Goal: Answer question/provide support: Share knowledge or assist other users

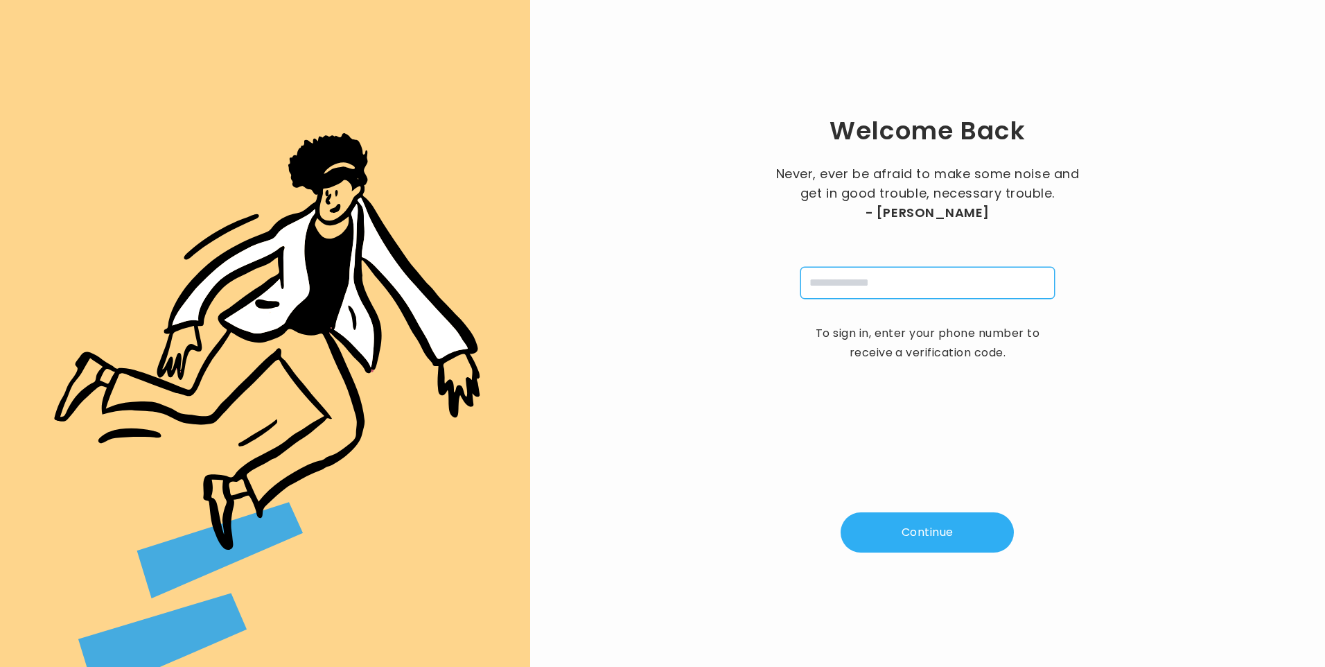
drag, startPoint x: 874, startPoint y: 270, endPoint x: 882, endPoint y: 285, distance: 17.4
click at [874, 270] on input "tel" at bounding box center [927, 283] width 254 height 32
type input "**********"
click at [928, 518] on button "Continue" at bounding box center [926, 532] width 173 height 40
type input "*"
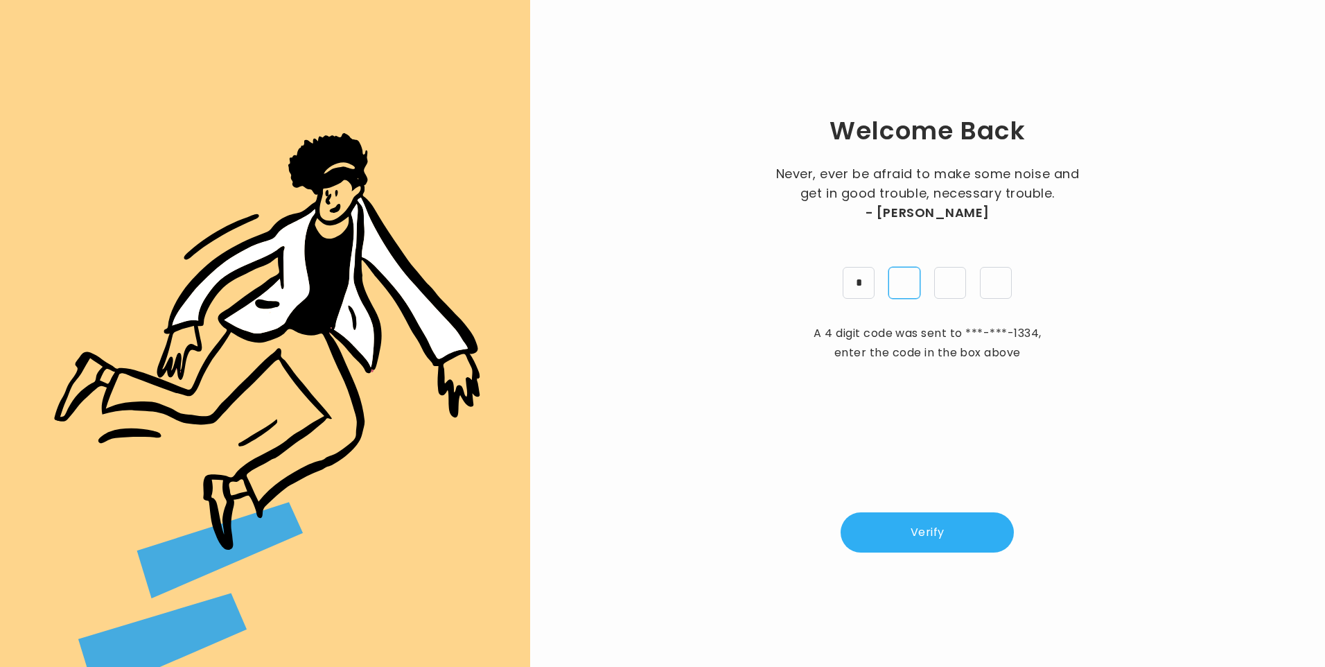
type input "*"
click at [944, 540] on button "Verify" at bounding box center [926, 532] width 173 height 40
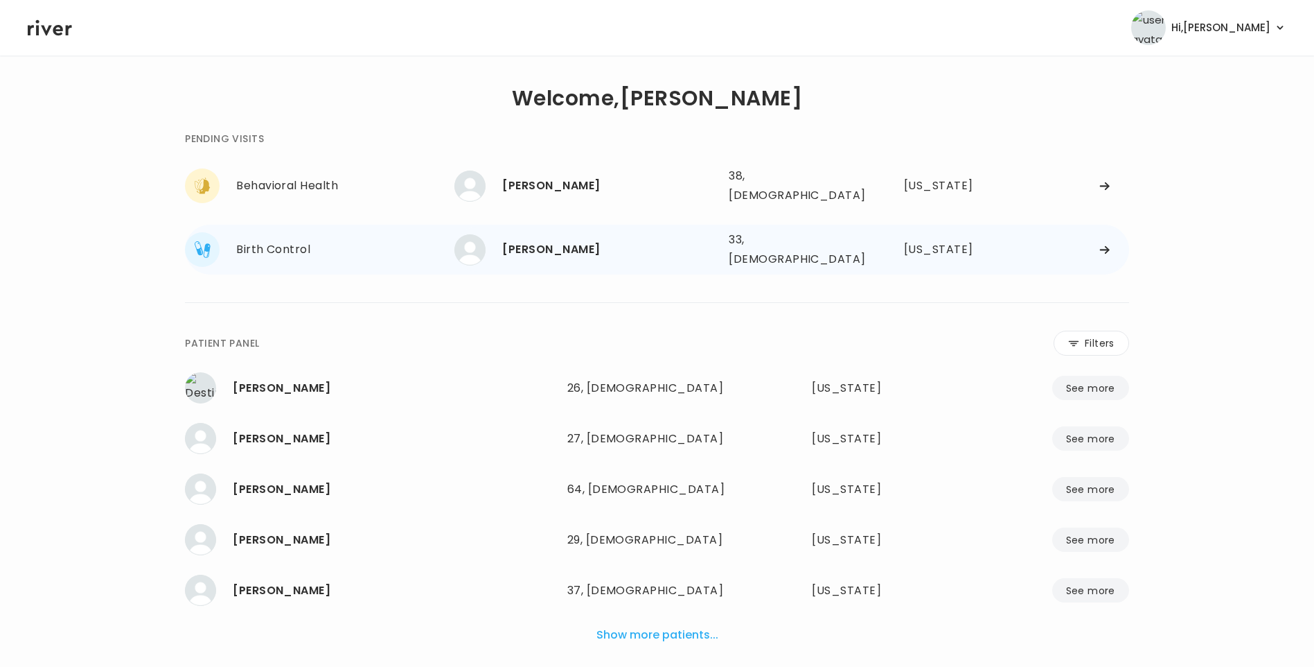
click at [577, 252] on div "[PERSON_NAME] 33, [DEMOGRAPHIC_DATA] See more" at bounding box center [586, 249] width 263 height 31
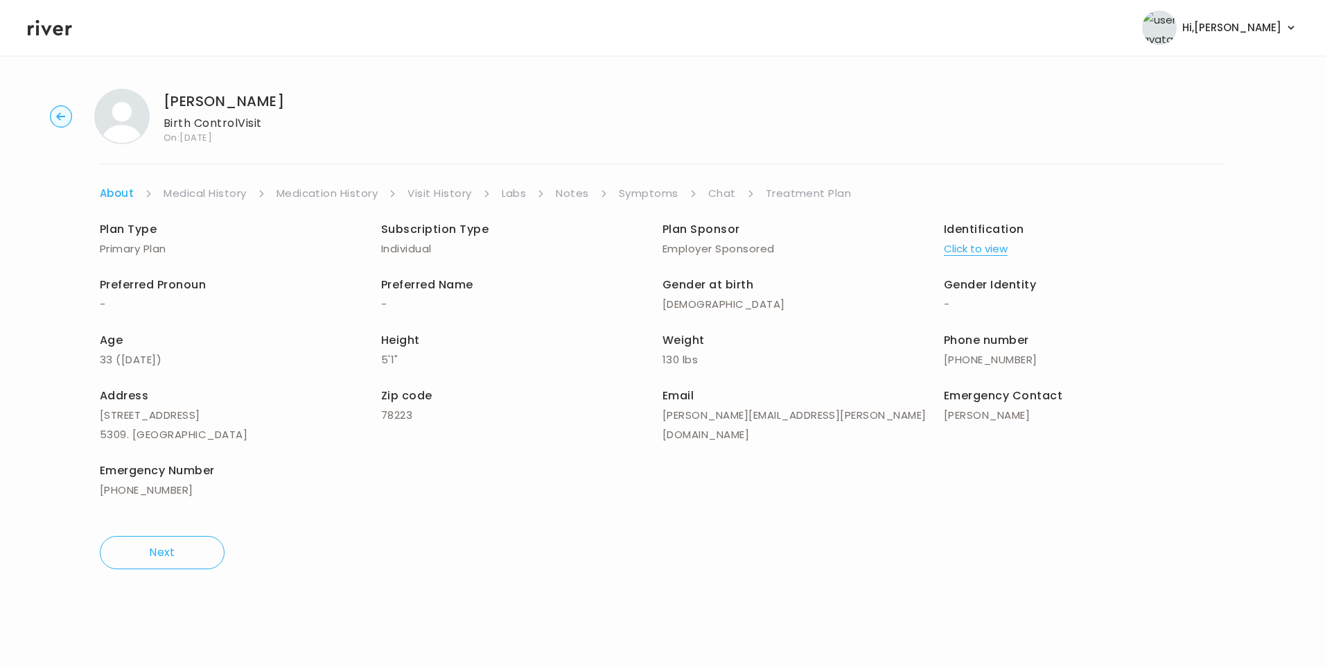
click at [711, 191] on link "Chat" at bounding box center [722, 193] width 28 height 19
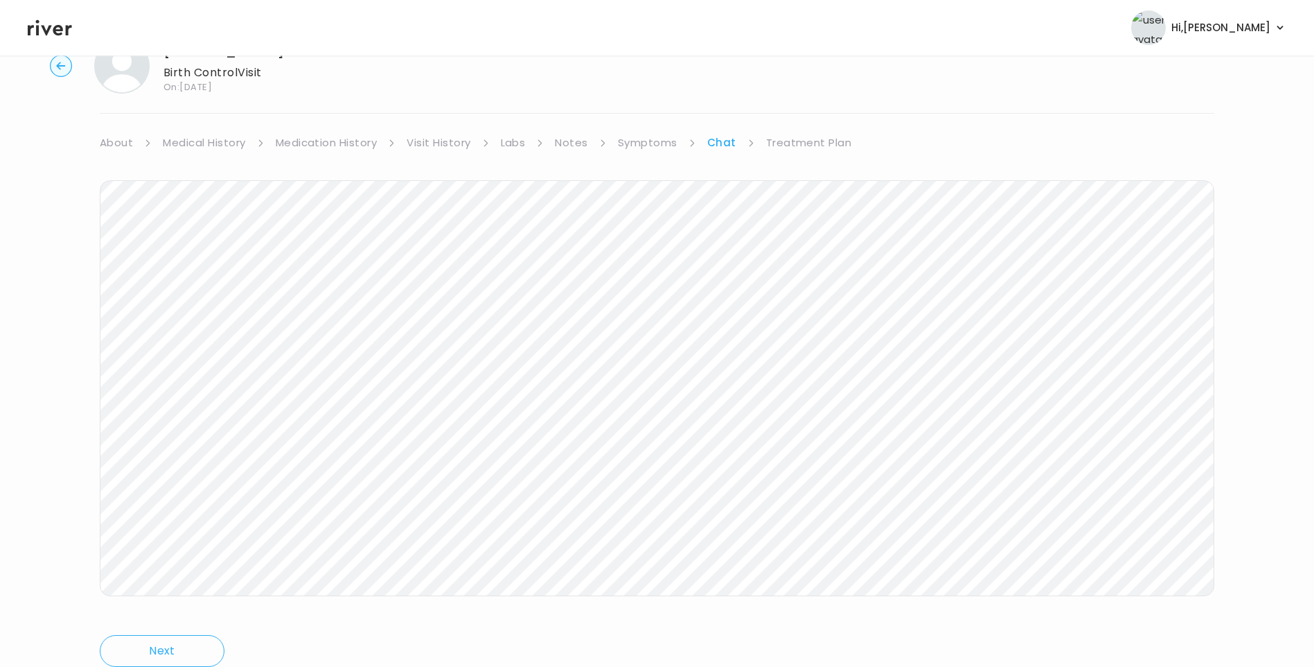
scroll to position [103, 0]
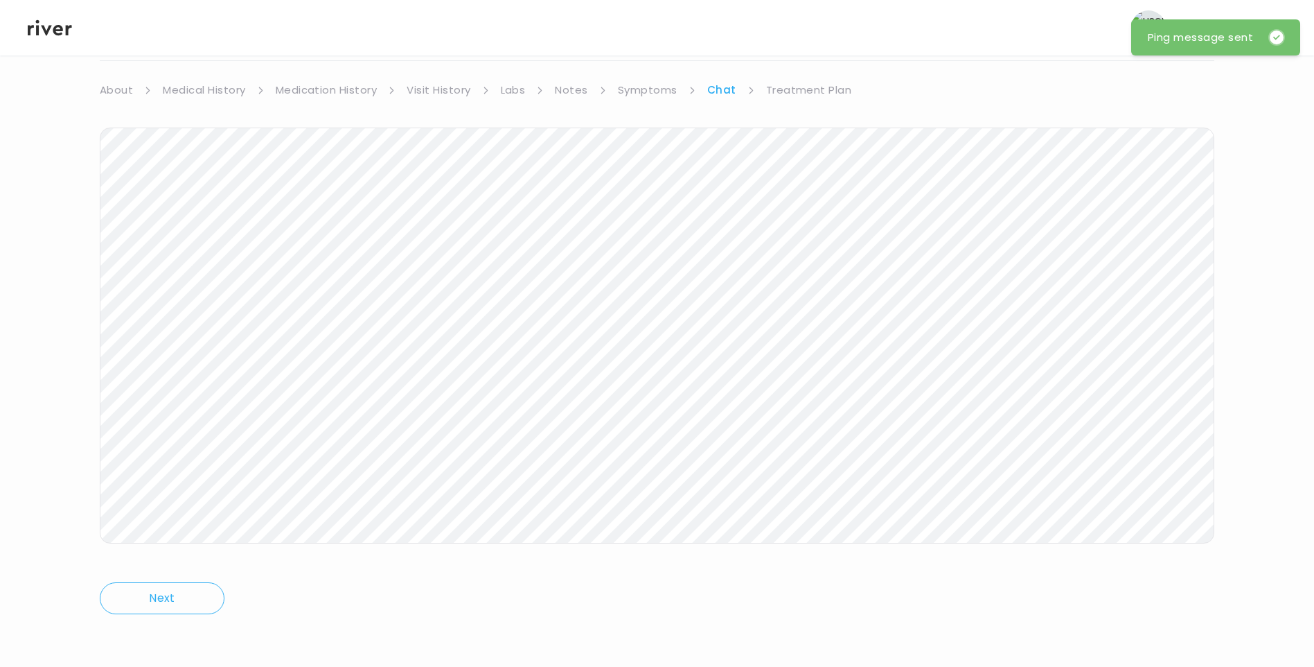
click at [51, 35] on icon at bounding box center [50, 27] width 44 height 21
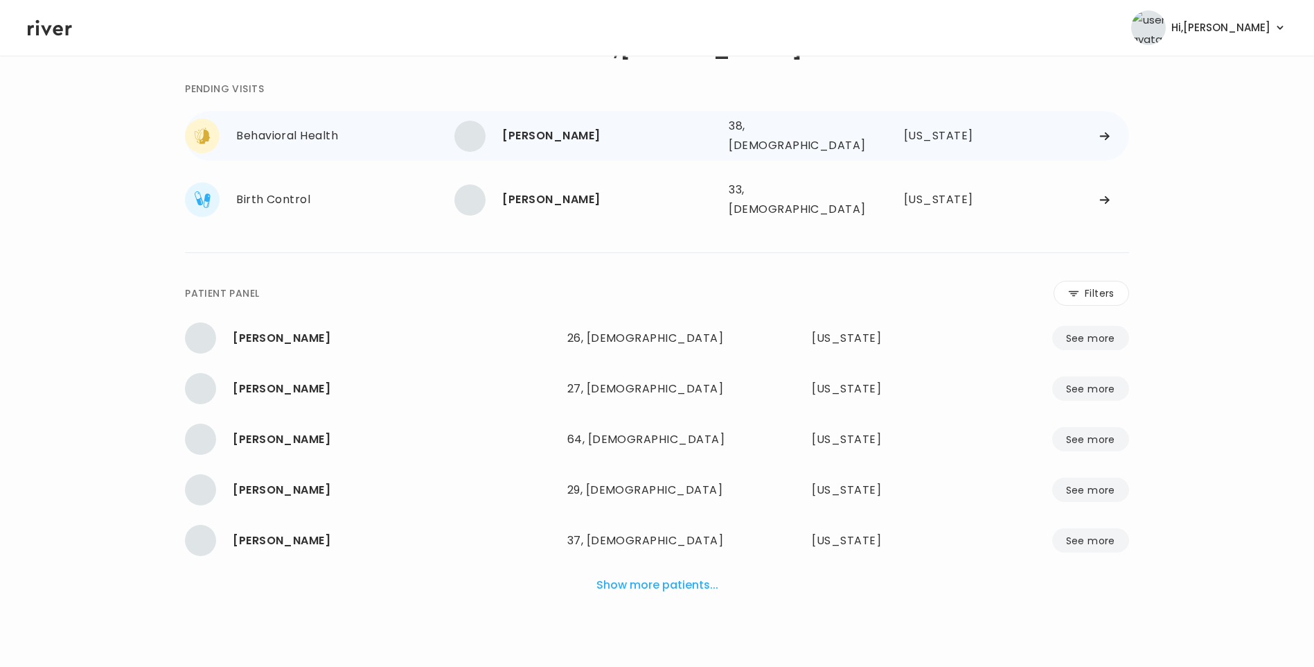
scroll to position [35, 0]
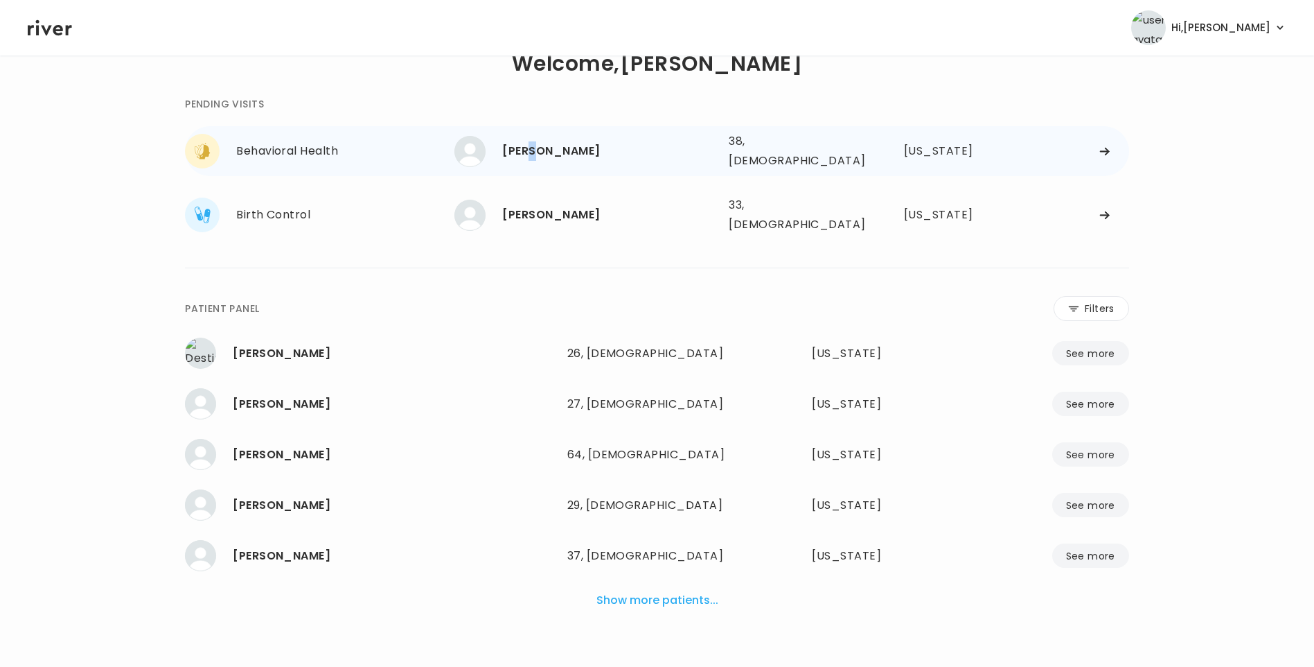
click at [533, 136] on div "[PERSON_NAME] 38, [DEMOGRAPHIC_DATA] See more" at bounding box center [586, 151] width 263 height 31
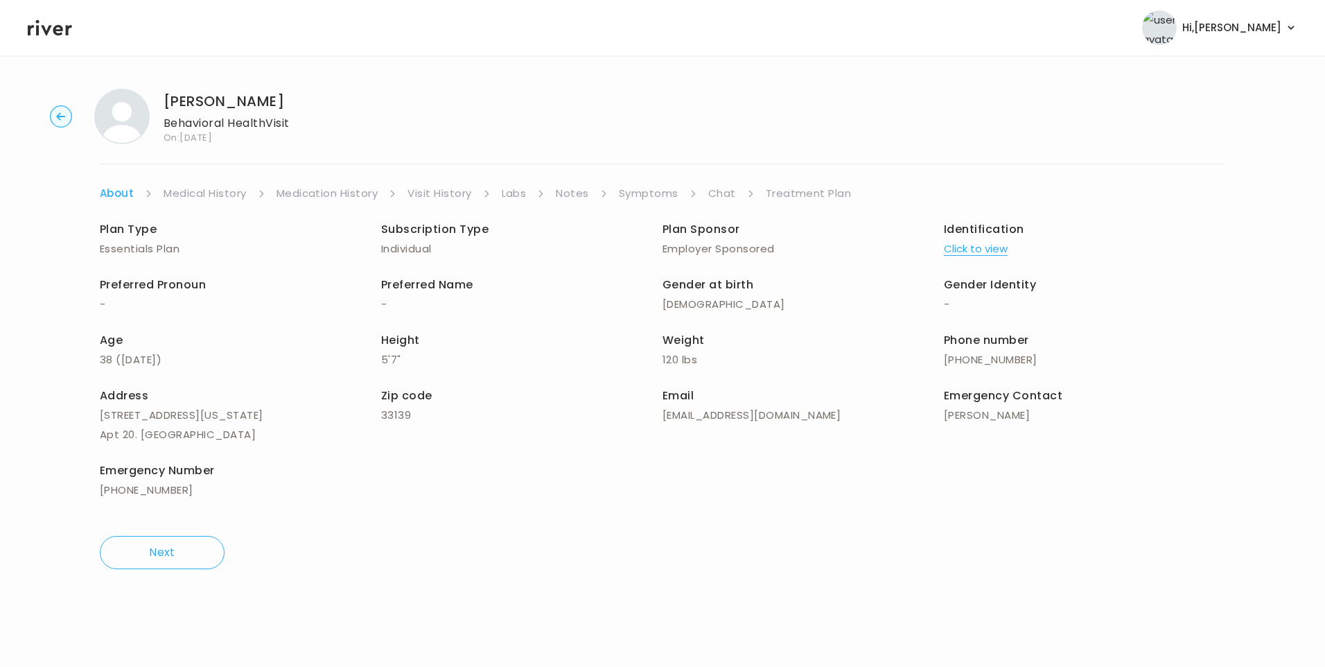
click at [719, 196] on link "Chat" at bounding box center [722, 193] width 28 height 19
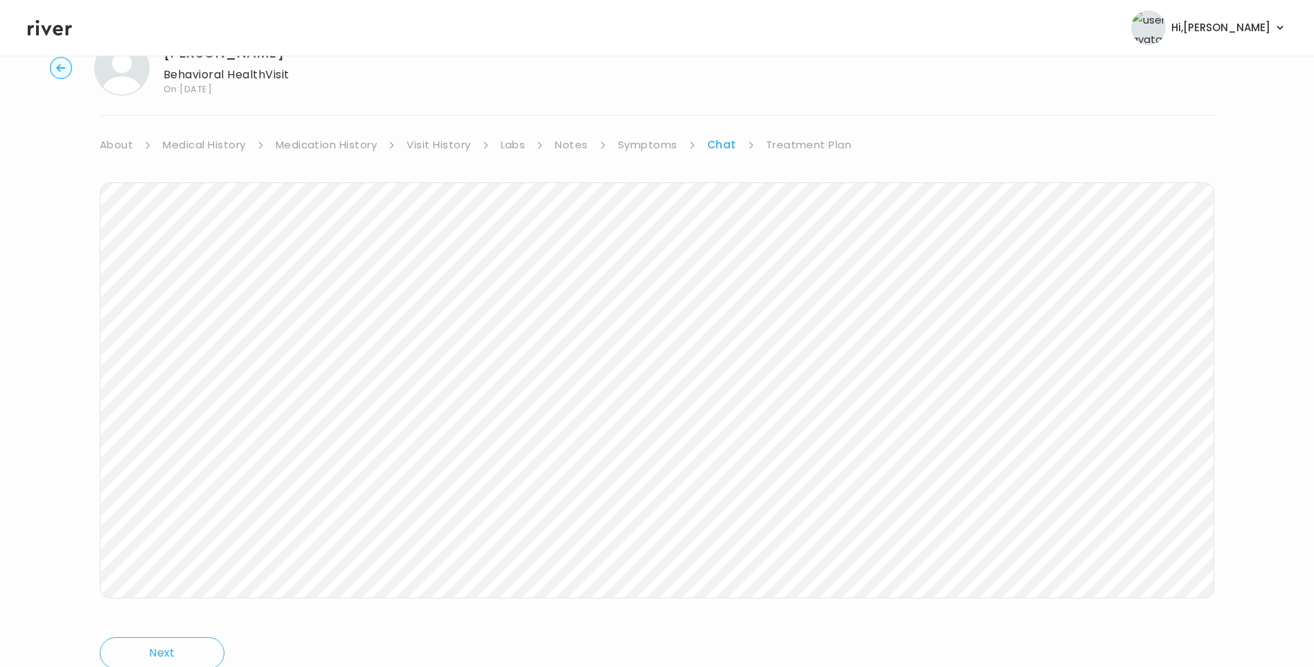
scroll to position [103, 0]
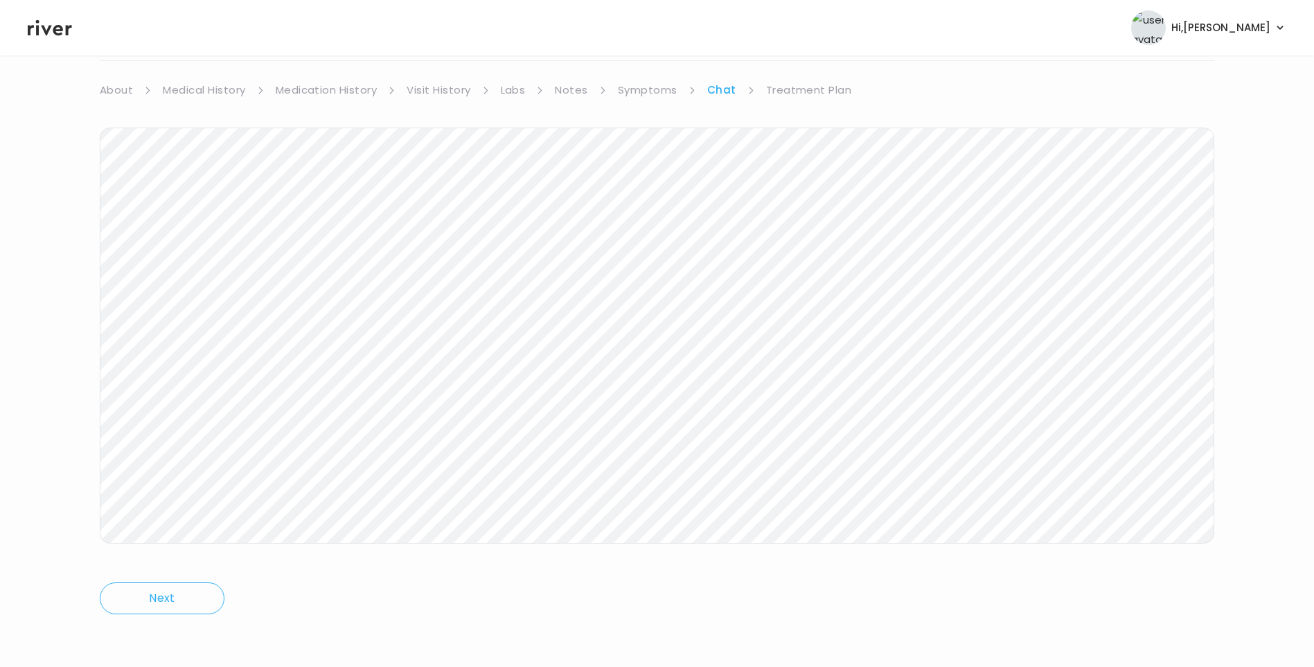
click at [444, 87] on link "Visit History" at bounding box center [439, 89] width 64 height 19
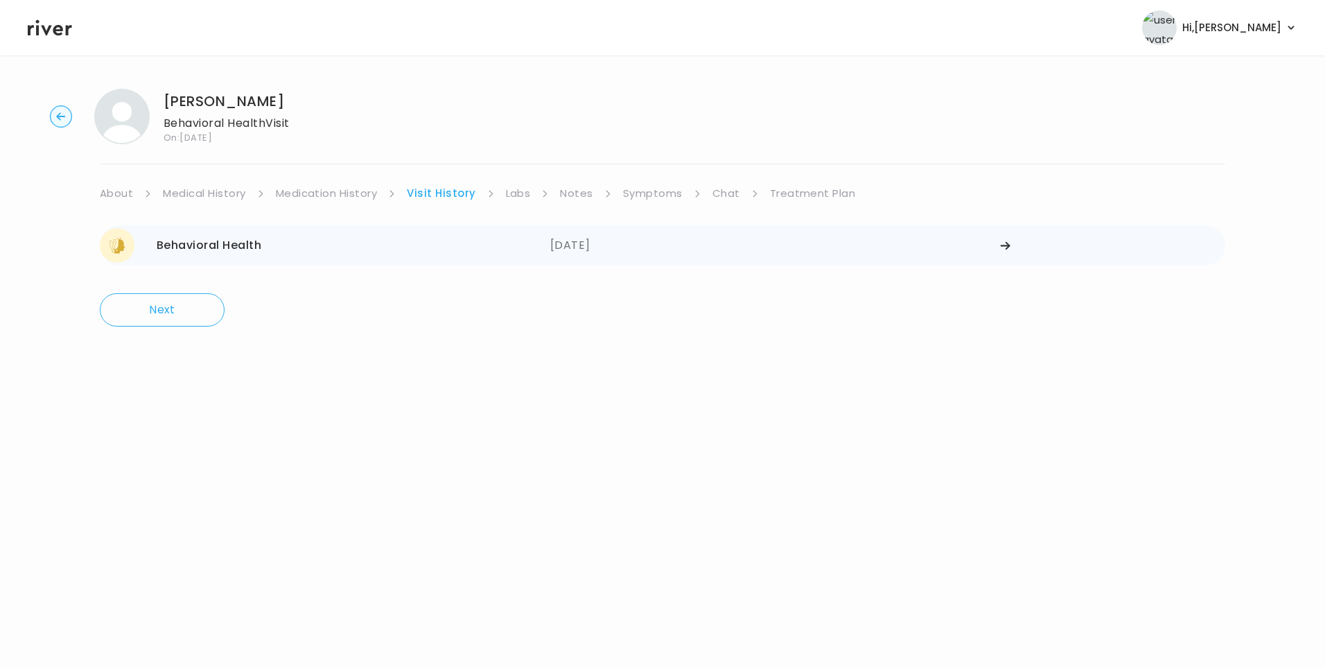
click at [399, 249] on div "Behavioral Health [DATE]" at bounding box center [325, 245] width 450 height 35
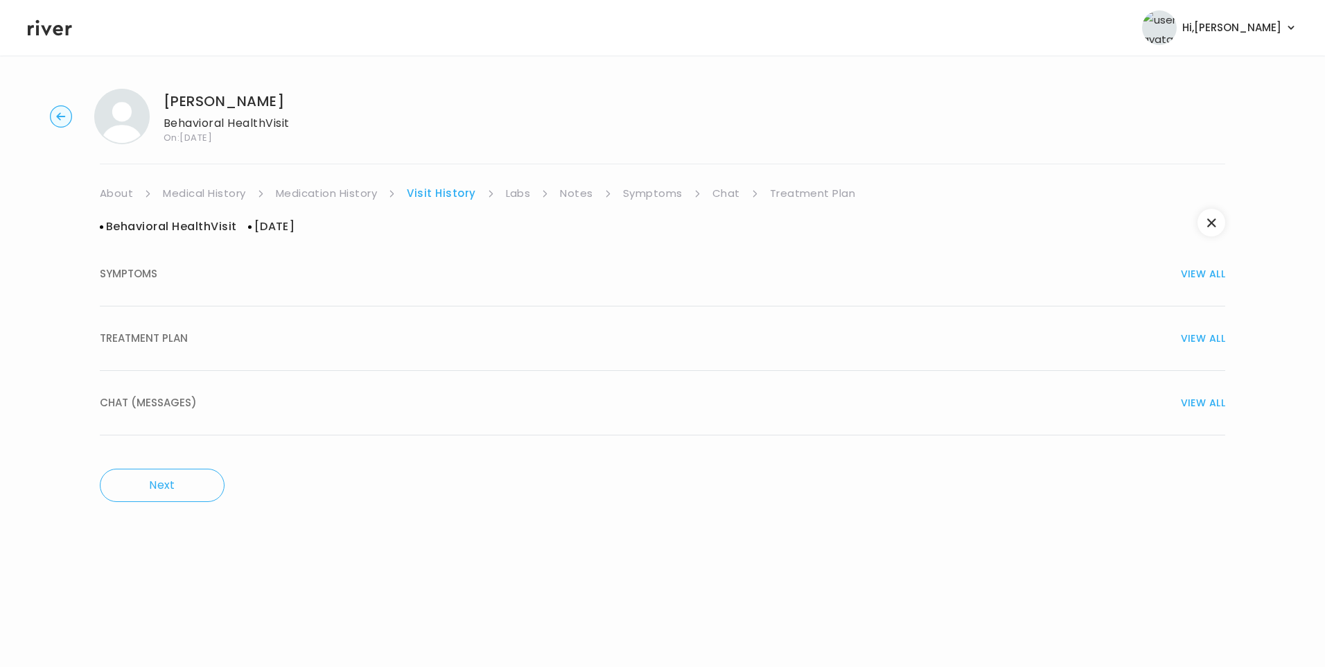
drag, startPoint x: 179, startPoint y: 330, endPoint x: 188, endPoint y: 334, distance: 9.3
click at [181, 331] on span "TREATMENT PLAN" at bounding box center [144, 337] width 88 height 19
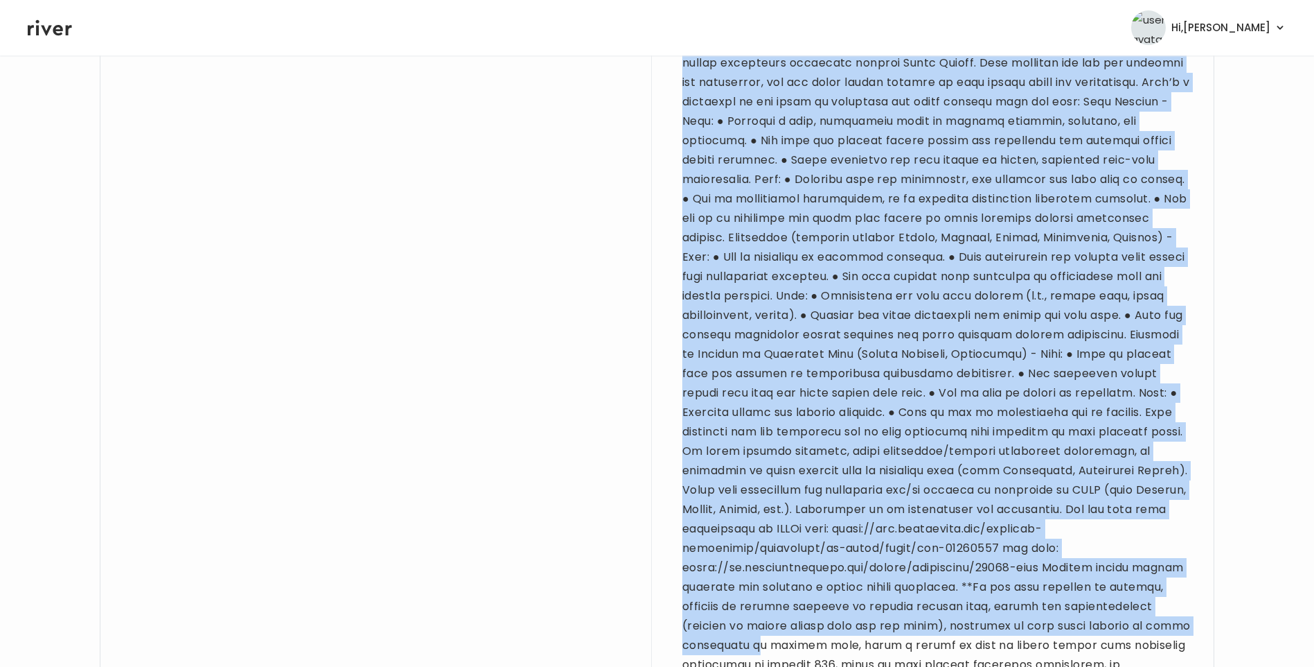
scroll to position [1210, 0]
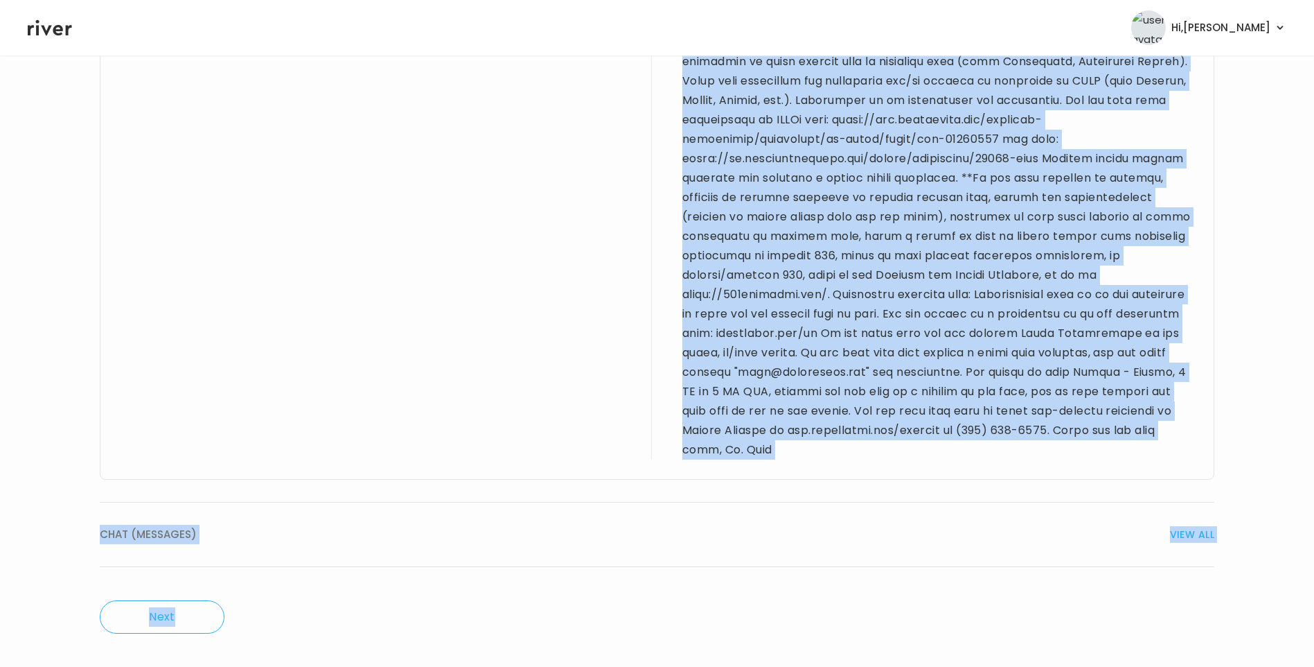
drag, startPoint x: 682, startPoint y: 145, endPoint x: 851, endPoint y: 696, distance: 576.8
copy div "Hi [PERSON_NAME], Thanks for reaching out. I have sent you some additional clar…"
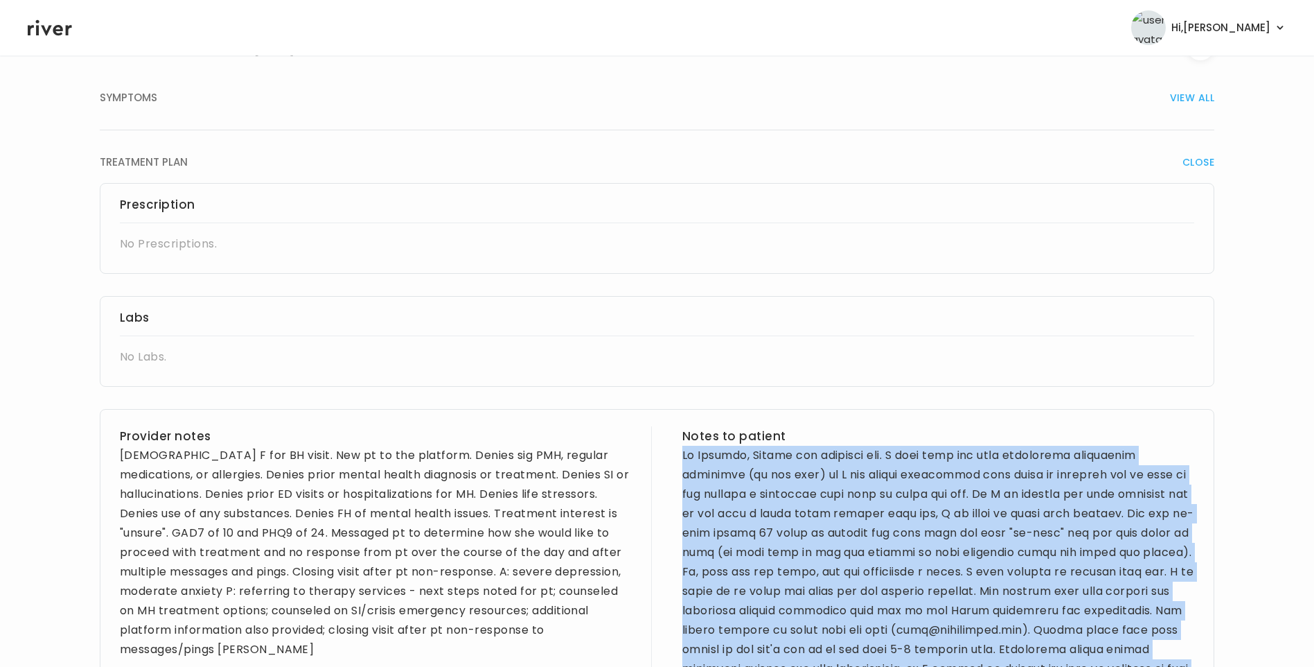
scroll to position [32, 0]
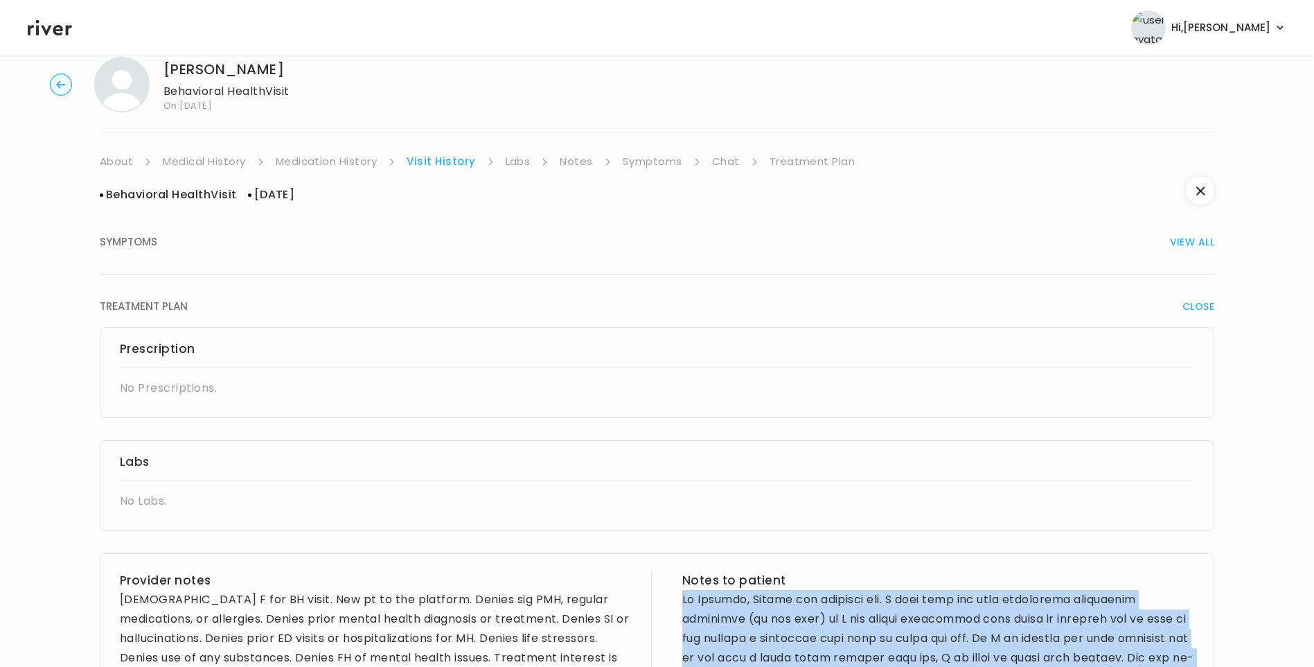
click at [789, 157] on link "Treatment Plan" at bounding box center [813, 161] width 86 height 19
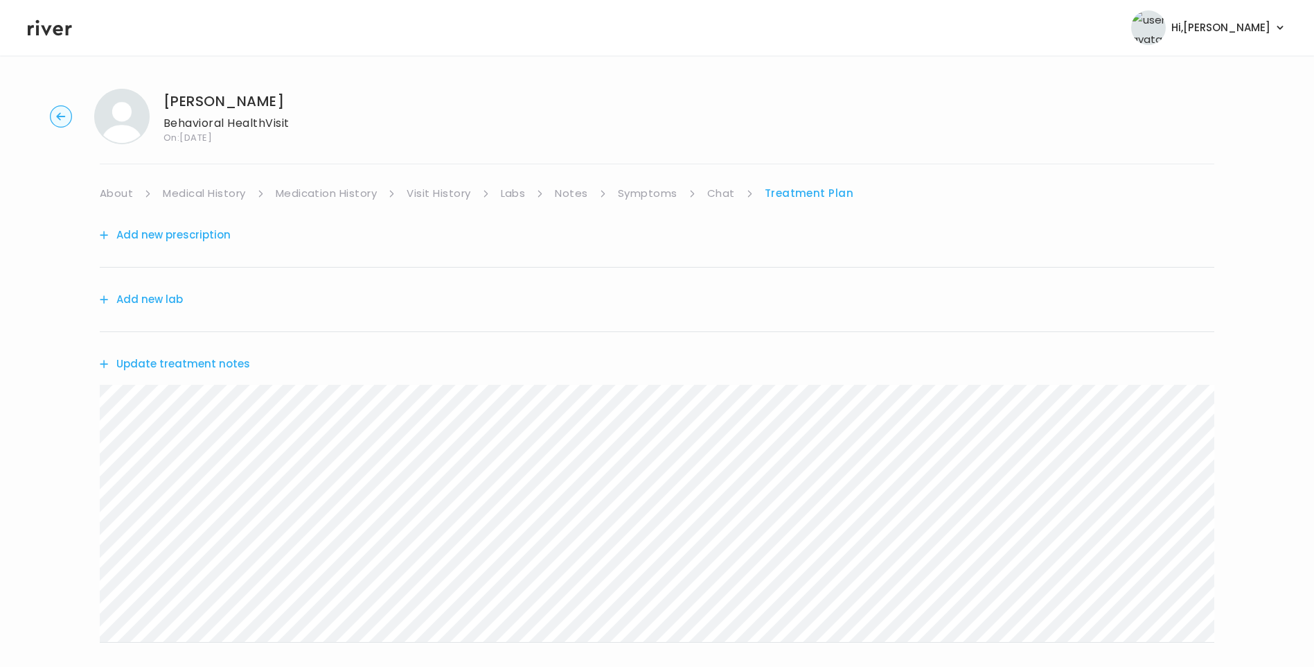
click at [213, 362] on button "Update treatment notes" at bounding box center [175, 363] width 150 height 19
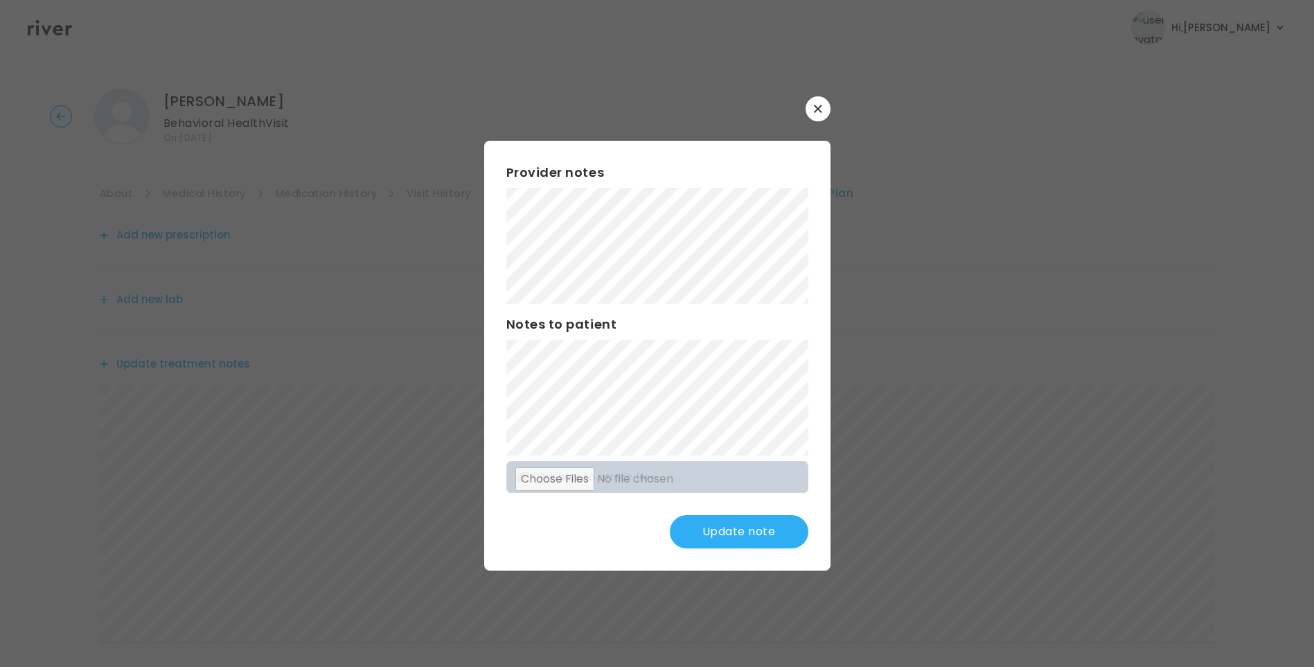
click at [725, 529] on button "Update note" at bounding box center [739, 531] width 139 height 33
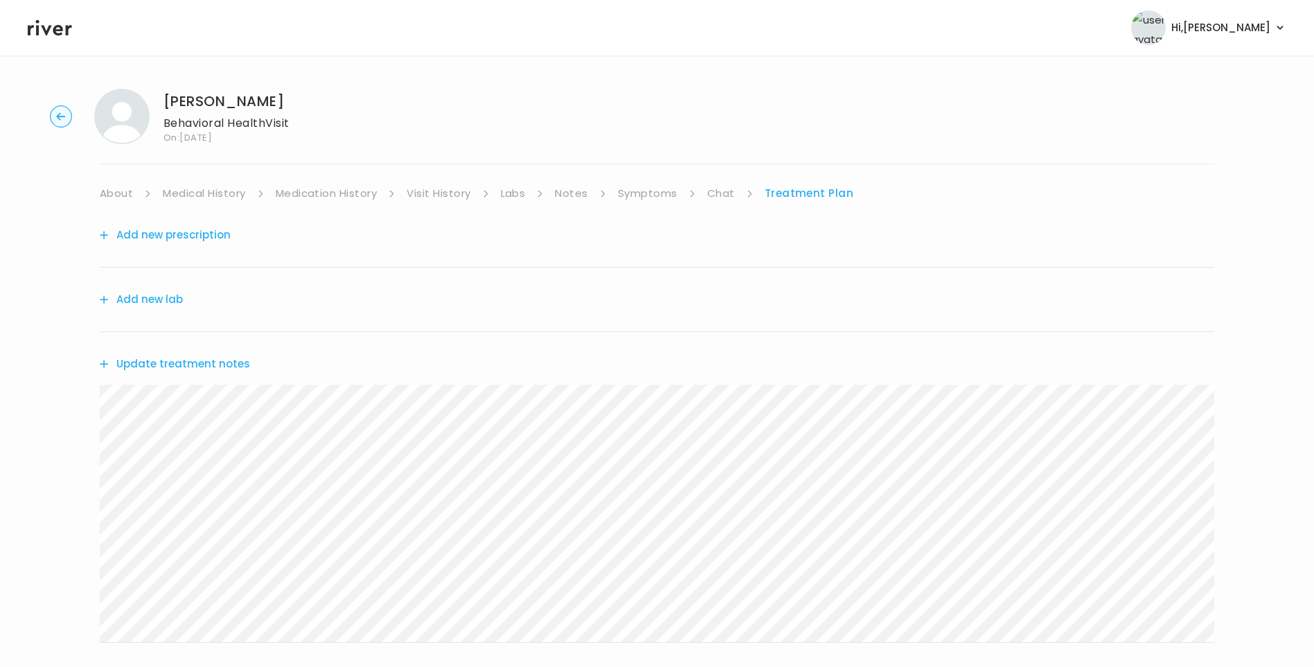
click at [440, 192] on link "Visit History" at bounding box center [439, 193] width 64 height 19
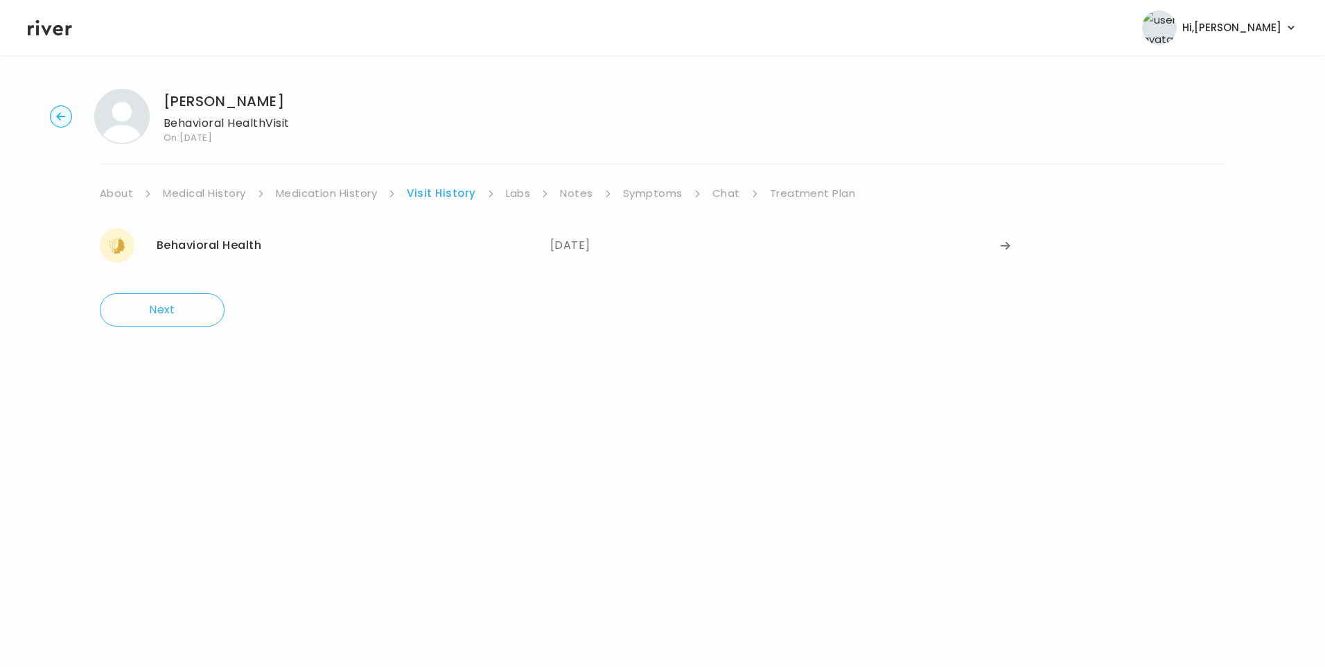
click at [52, 30] on icon at bounding box center [50, 27] width 44 height 21
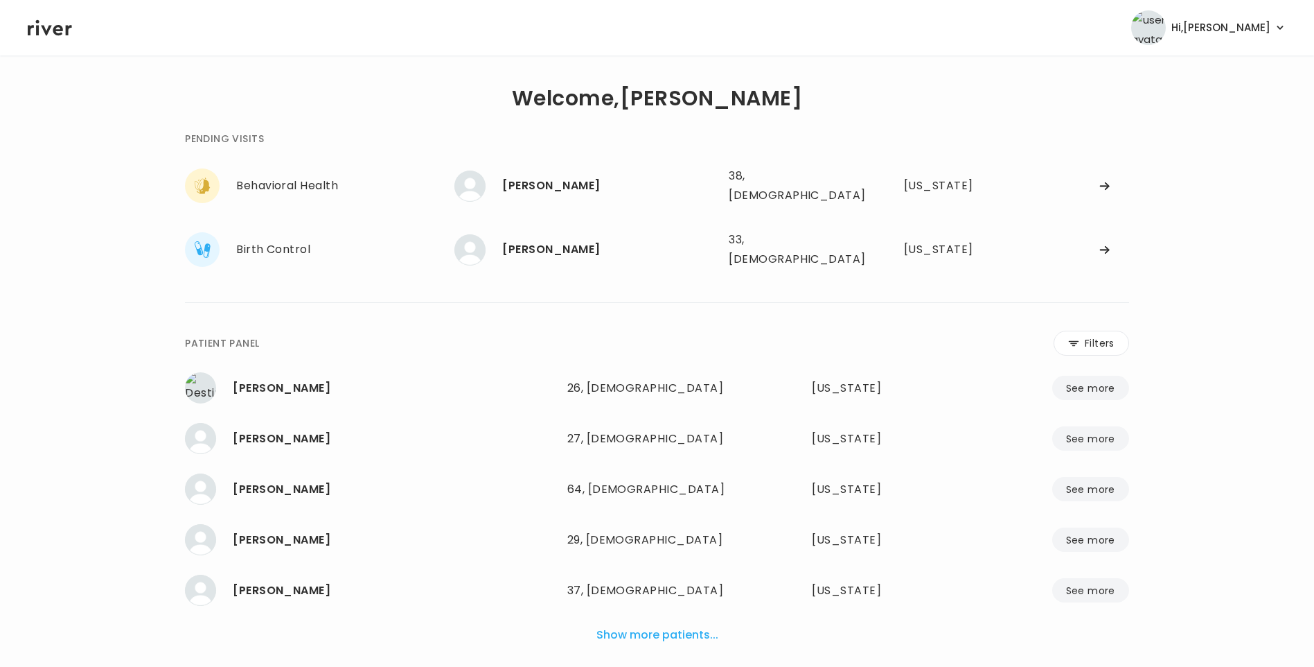
click at [678, 621] on button "Show more patients..." at bounding box center [657, 634] width 133 height 30
drag, startPoint x: 1097, startPoint y: 321, endPoint x: 1088, endPoint y: 326, distance: 9.6
click at [1095, 330] on button "Filters" at bounding box center [1092, 342] width 76 height 25
click at [665, 335] on input "name" at bounding box center [616, 345] width 441 height 29
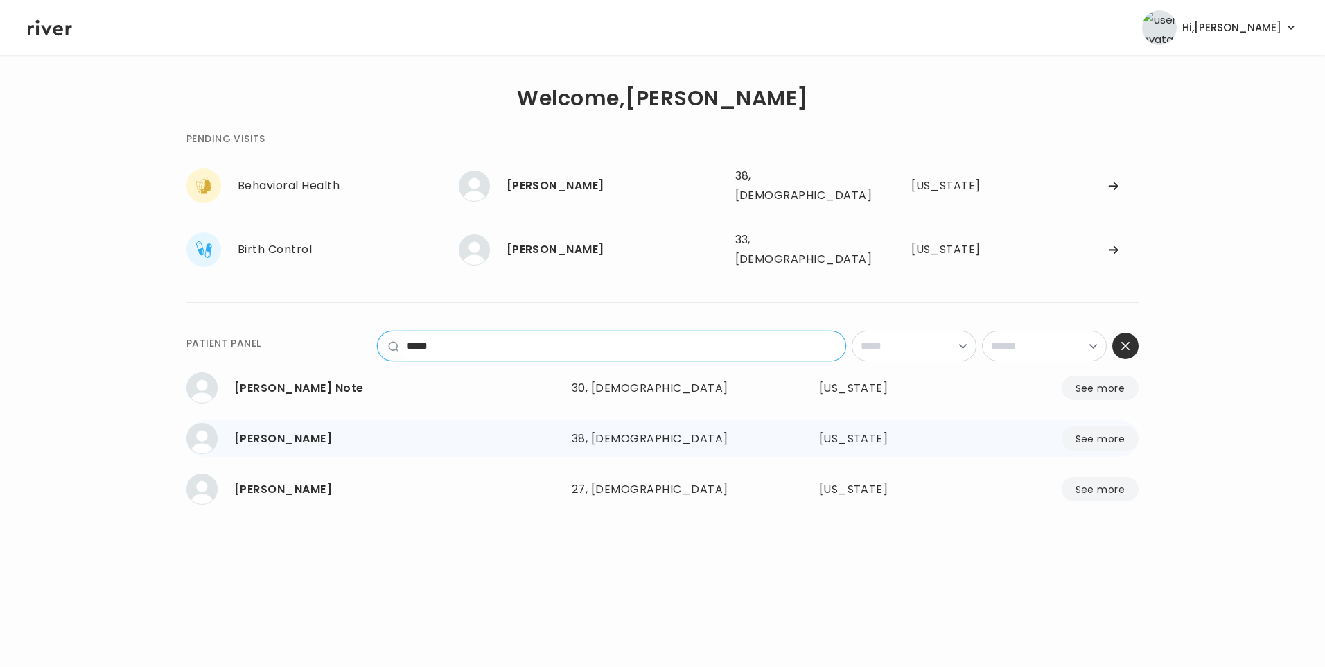
type input "*****"
click at [321, 429] on div "[PERSON_NAME]" at bounding box center [397, 438] width 326 height 19
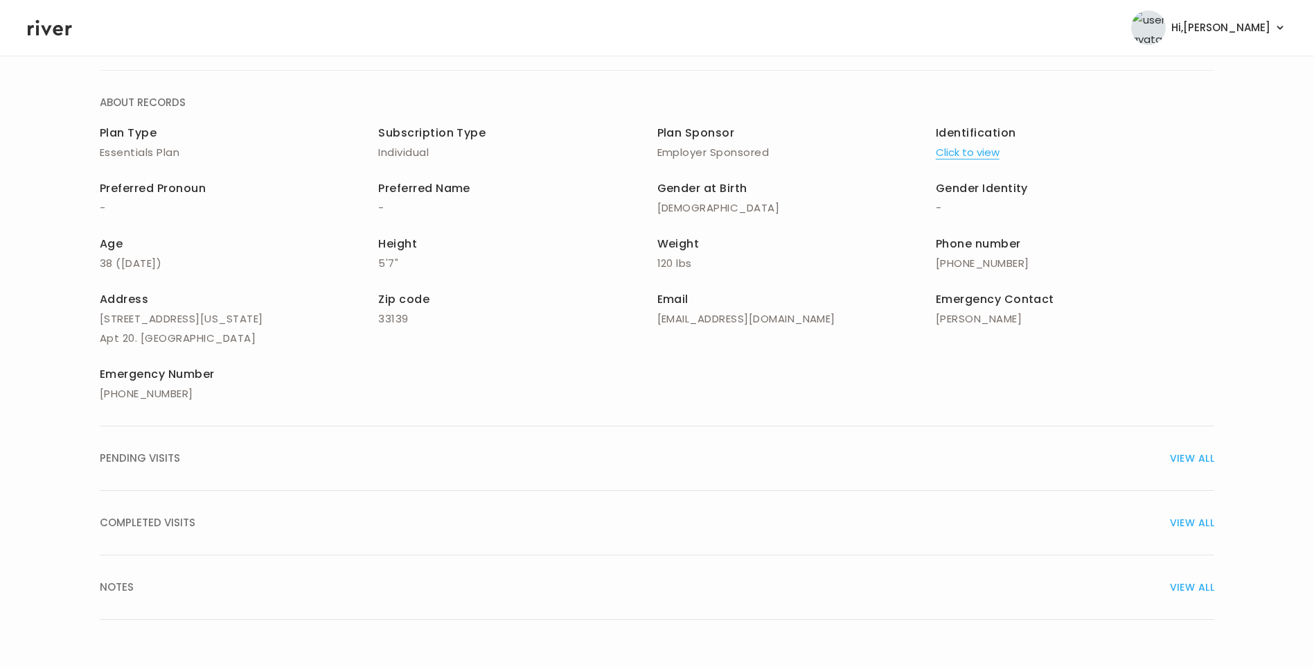
click at [188, 516] on span "COMPLETED VISITS" at bounding box center [148, 522] width 96 height 19
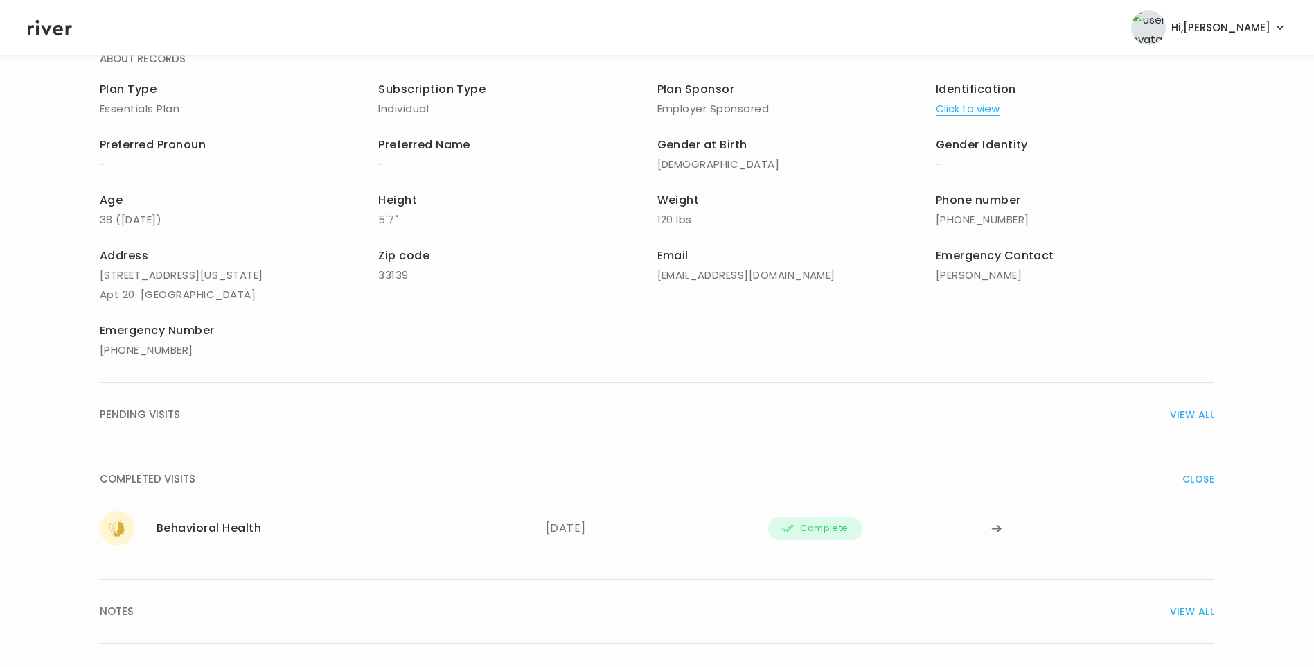
scroll to position [161, 0]
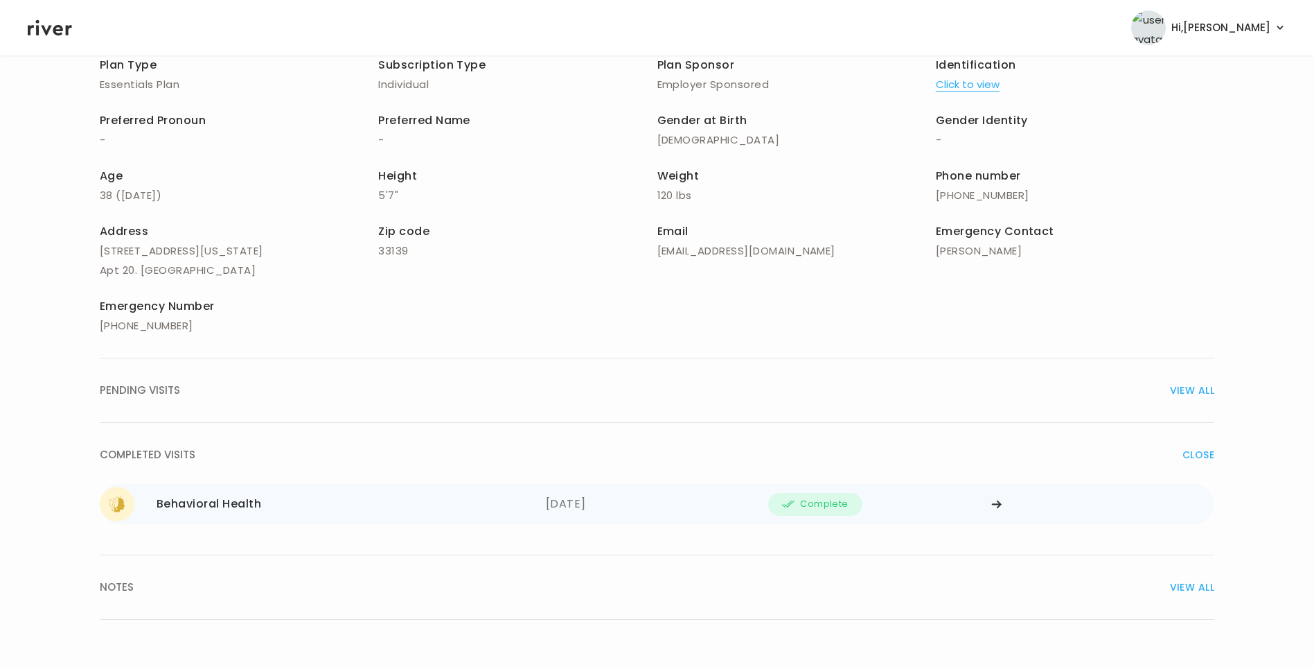
click at [261, 506] on div "Behavioral Health" at bounding box center [209, 503] width 105 height 19
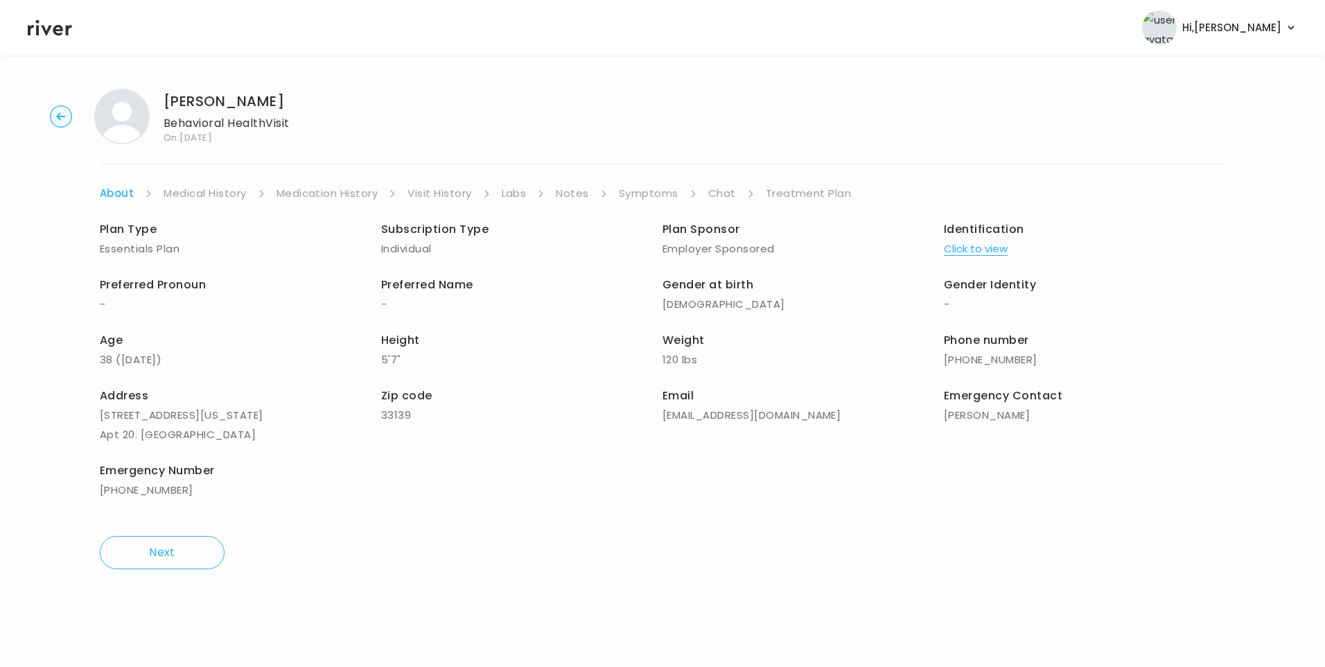
click at [772, 193] on link "Treatment Plan" at bounding box center [809, 193] width 86 height 19
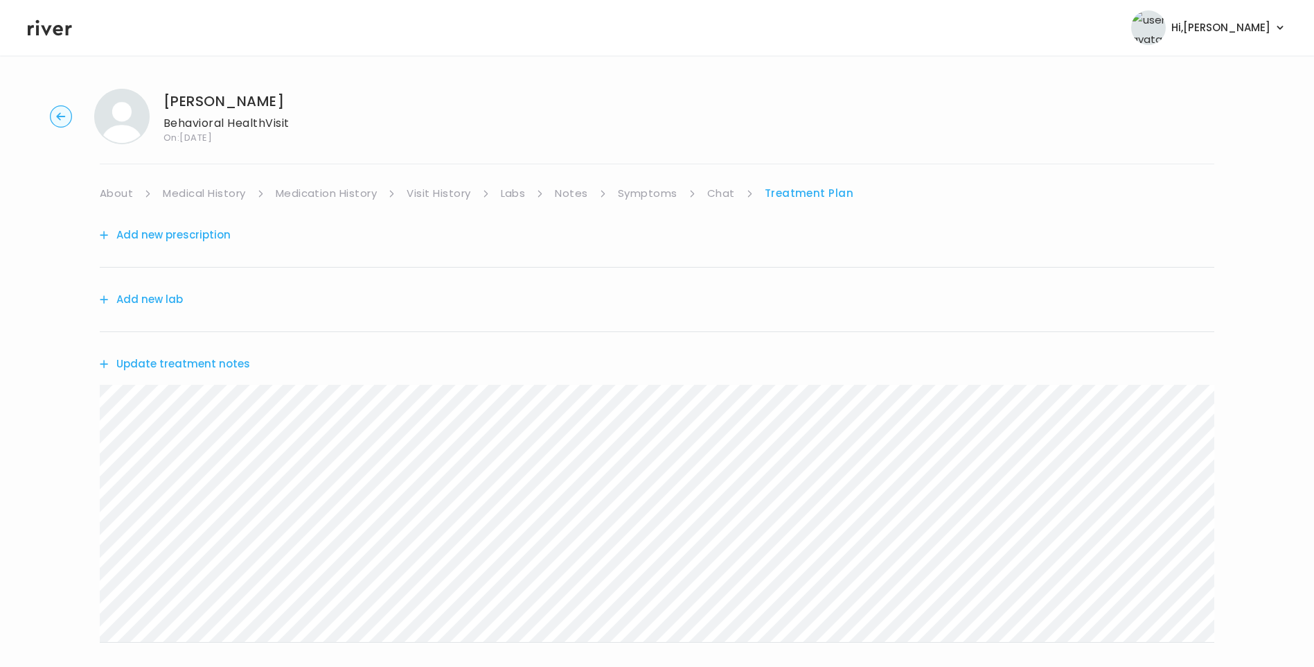
click at [42, 30] on icon at bounding box center [50, 27] width 44 height 21
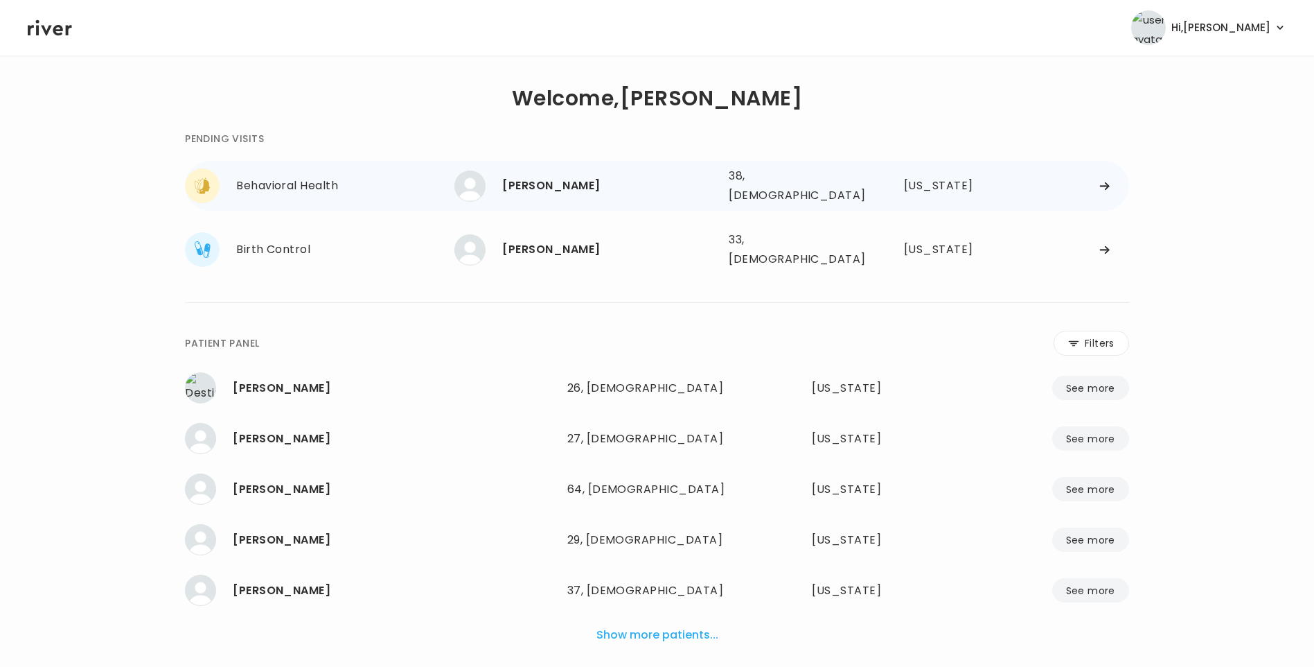
click at [520, 180] on div "[PERSON_NAME]" at bounding box center [609, 185] width 215 height 19
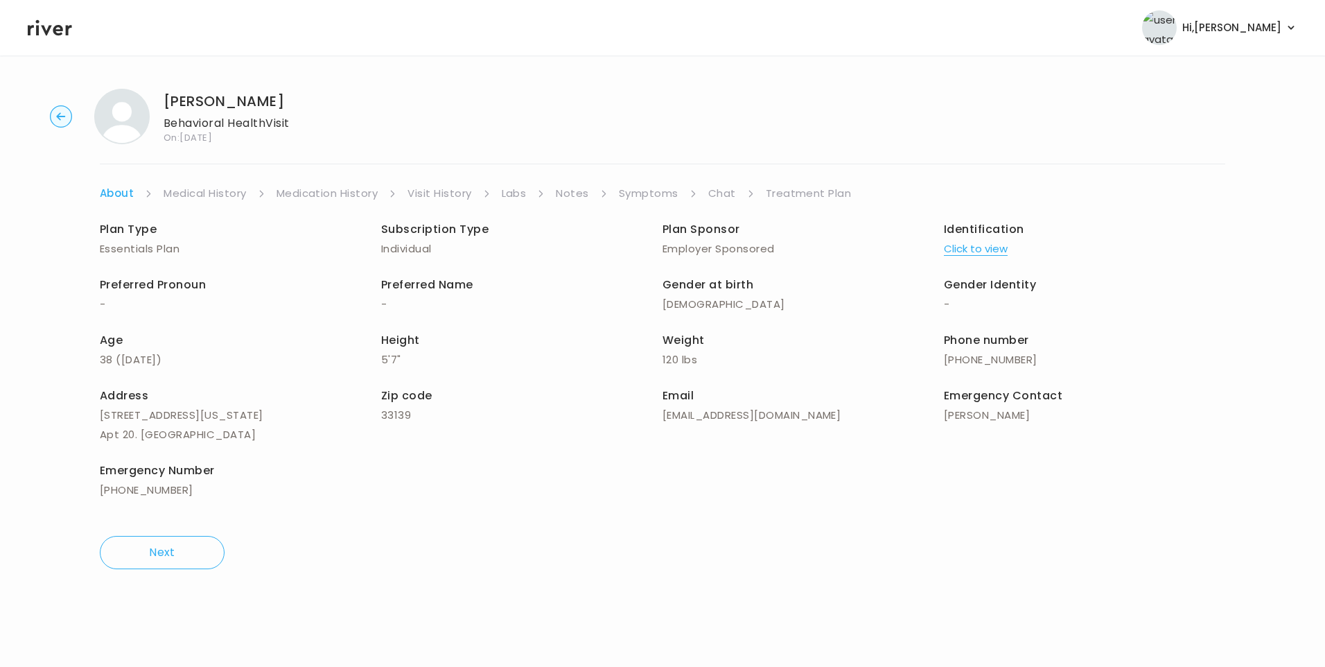
click at [822, 199] on link "Treatment Plan" at bounding box center [809, 193] width 86 height 19
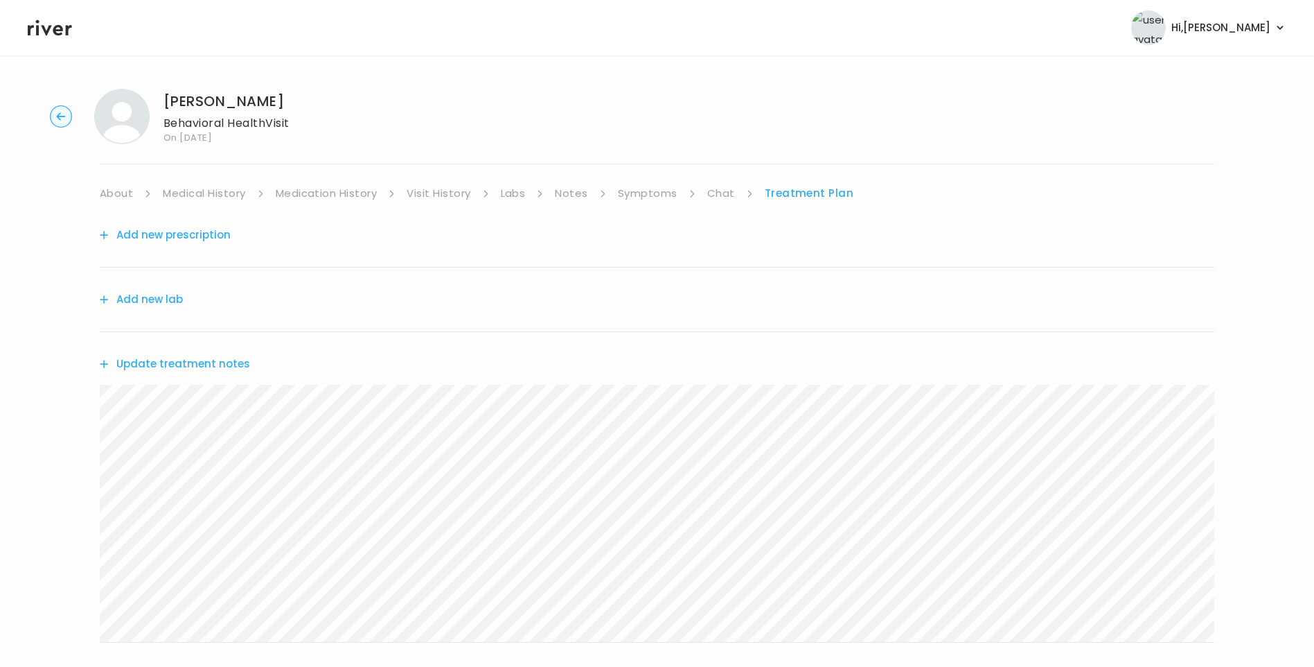
click at [199, 363] on button "Update treatment notes" at bounding box center [175, 363] width 150 height 19
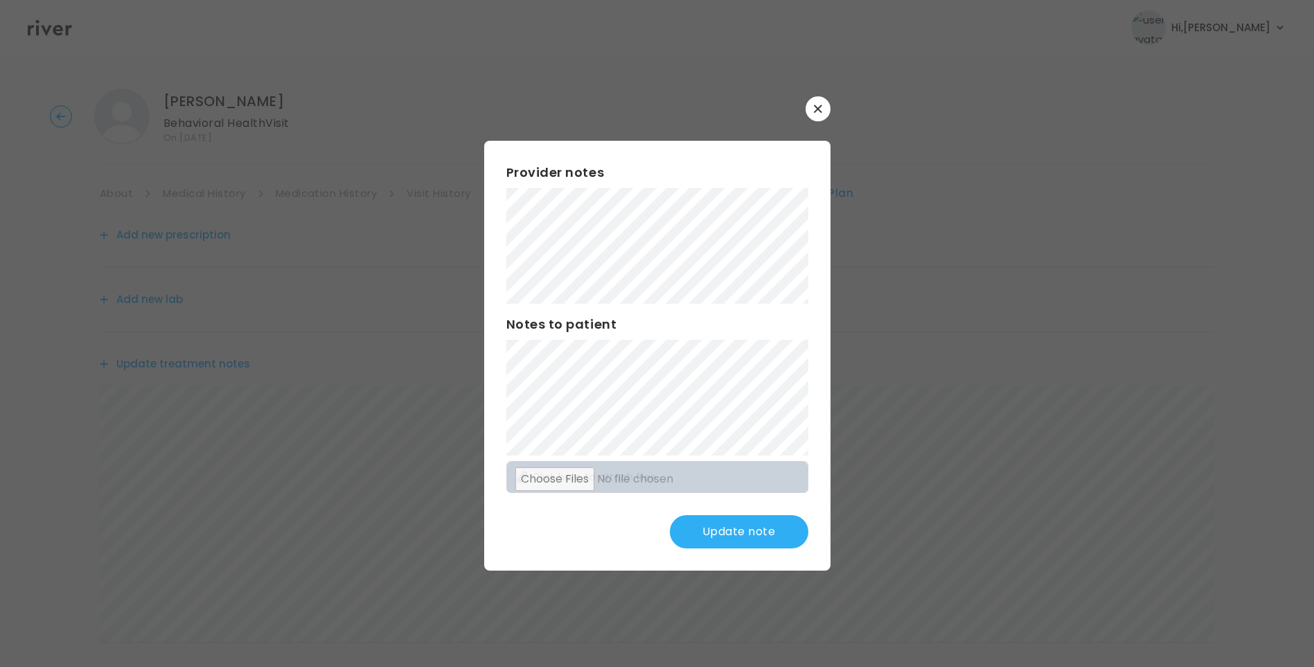
click at [753, 530] on button "Update note" at bounding box center [739, 531] width 139 height 33
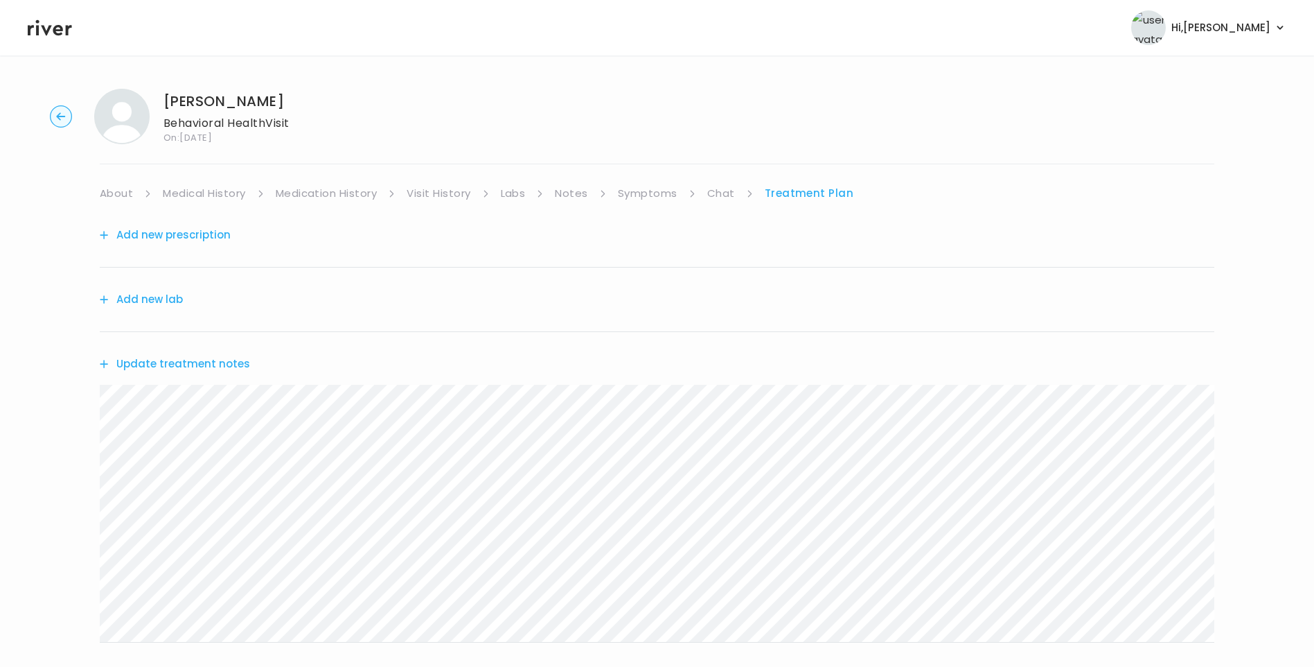
click at [229, 362] on button "Update treatment notes" at bounding box center [175, 363] width 150 height 19
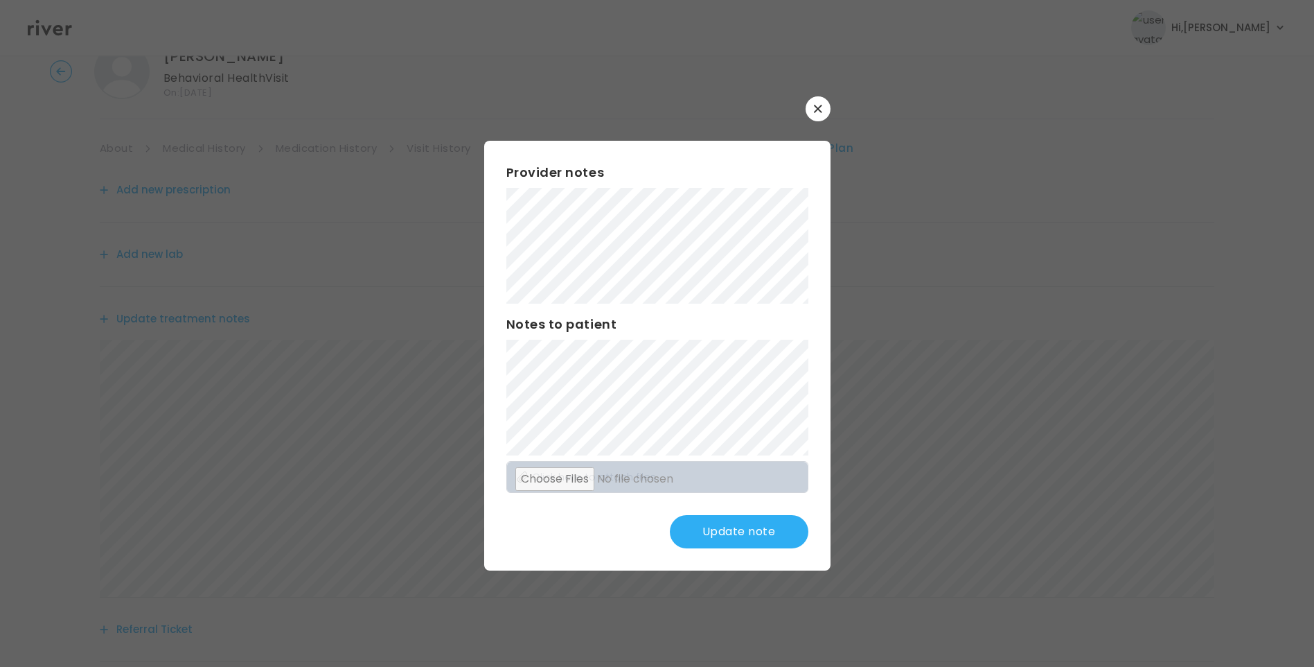
scroll to position [69, 0]
click at [749, 540] on button "Update note" at bounding box center [739, 531] width 139 height 33
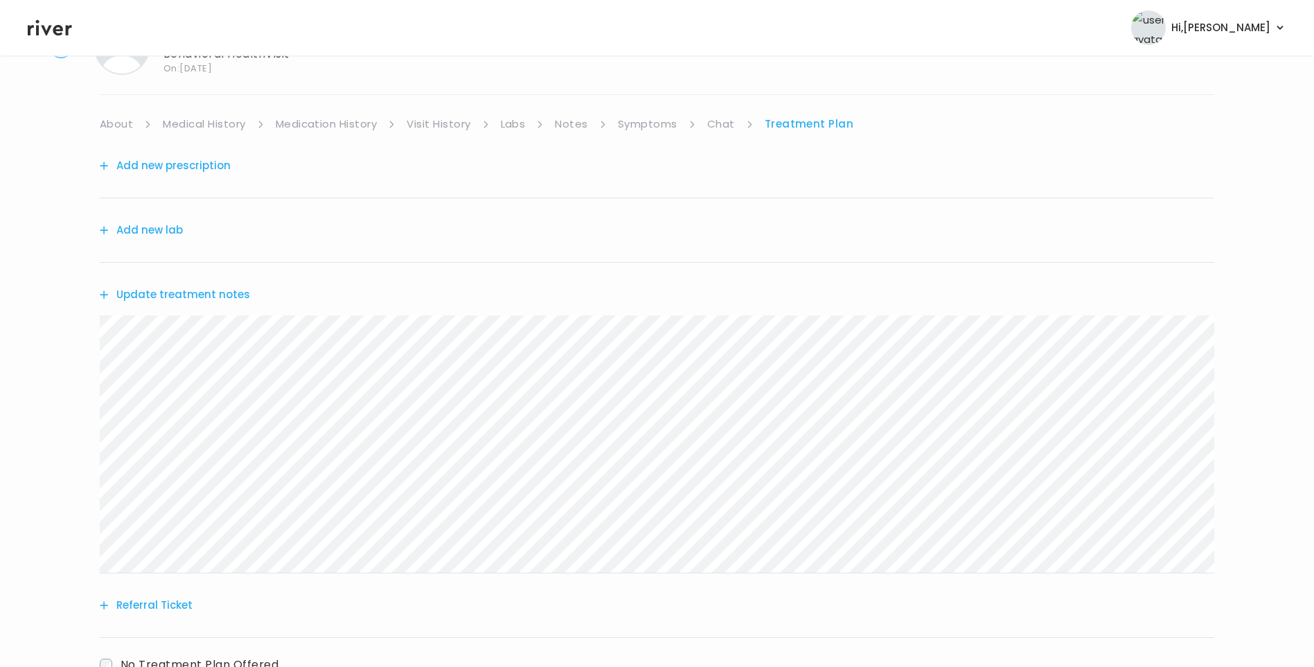
click at [219, 292] on button "Update treatment notes" at bounding box center [175, 294] width 150 height 19
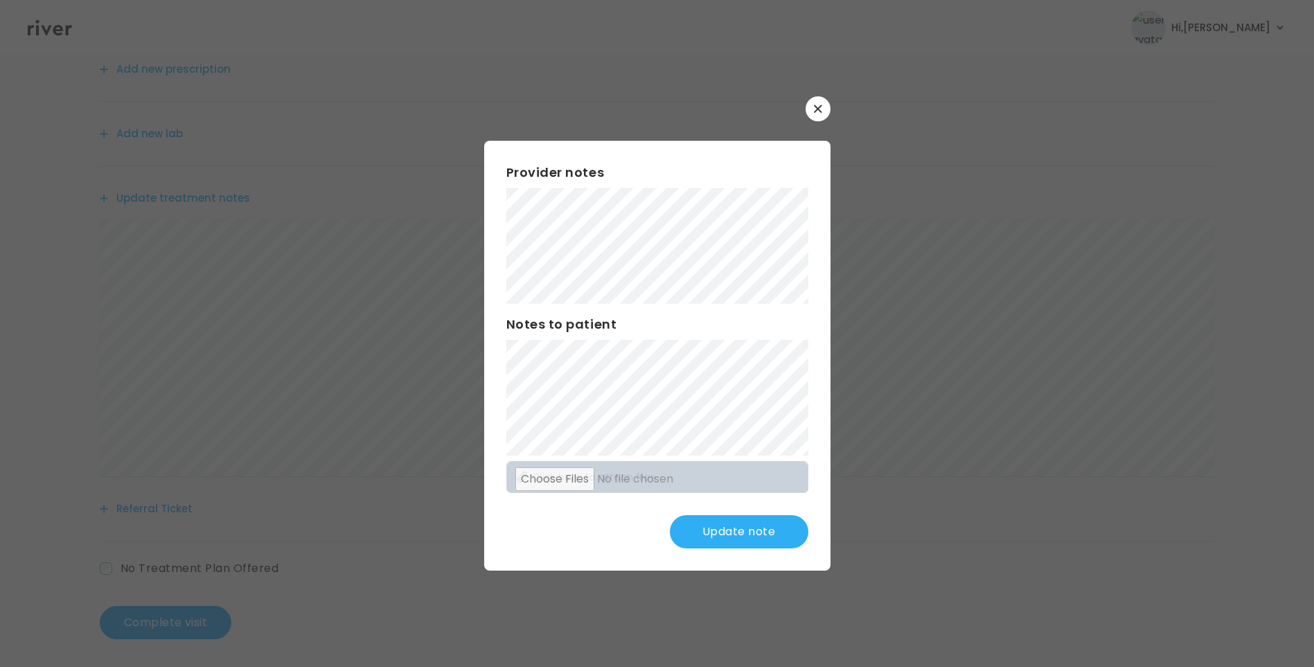
scroll to position [171, 0]
click at [757, 529] on button "Update note" at bounding box center [739, 531] width 139 height 33
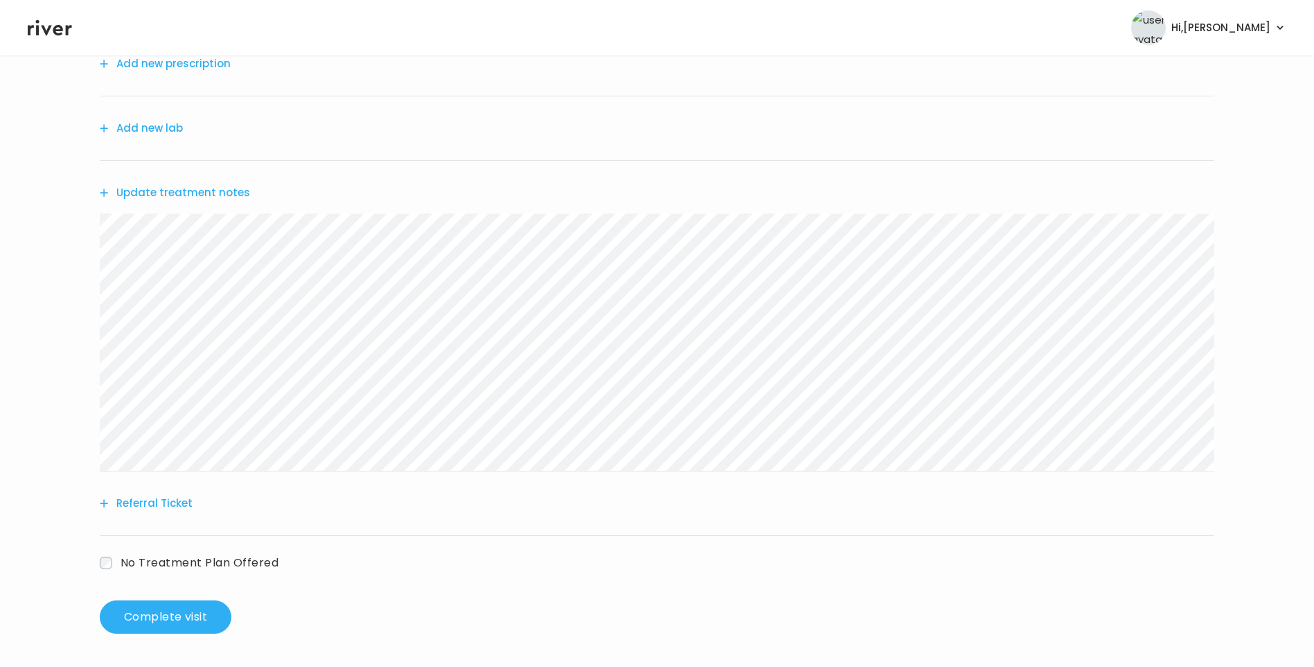
click at [234, 193] on button "Update treatment notes" at bounding box center [175, 192] width 150 height 19
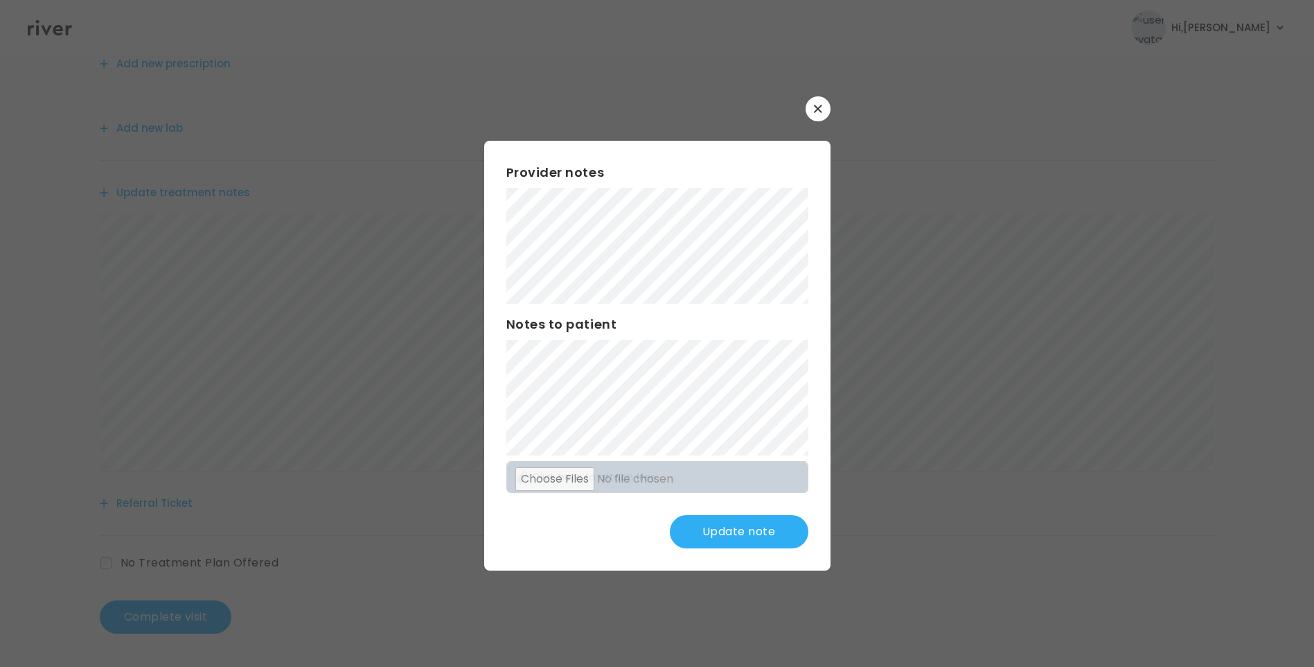
click at [752, 534] on button "Update note" at bounding box center [739, 531] width 139 height 33
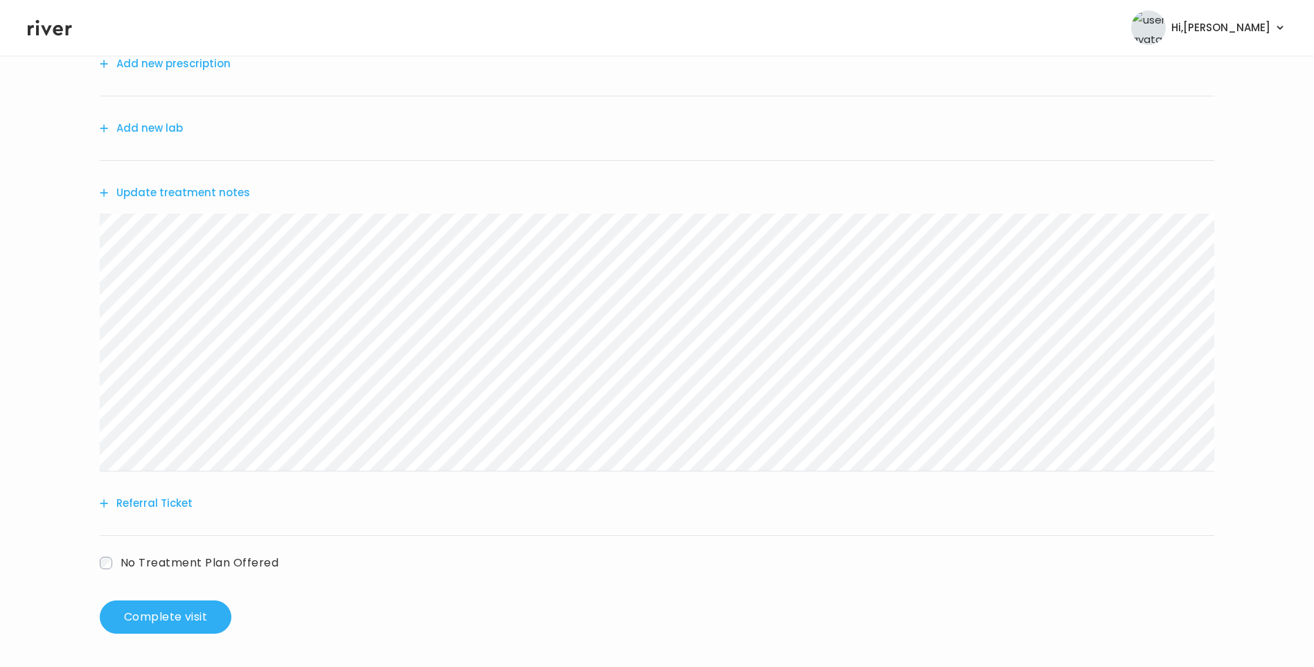
click at [176, 191] on button "Update treatment notes" at bounding box center [175, 192] width 150 height 19
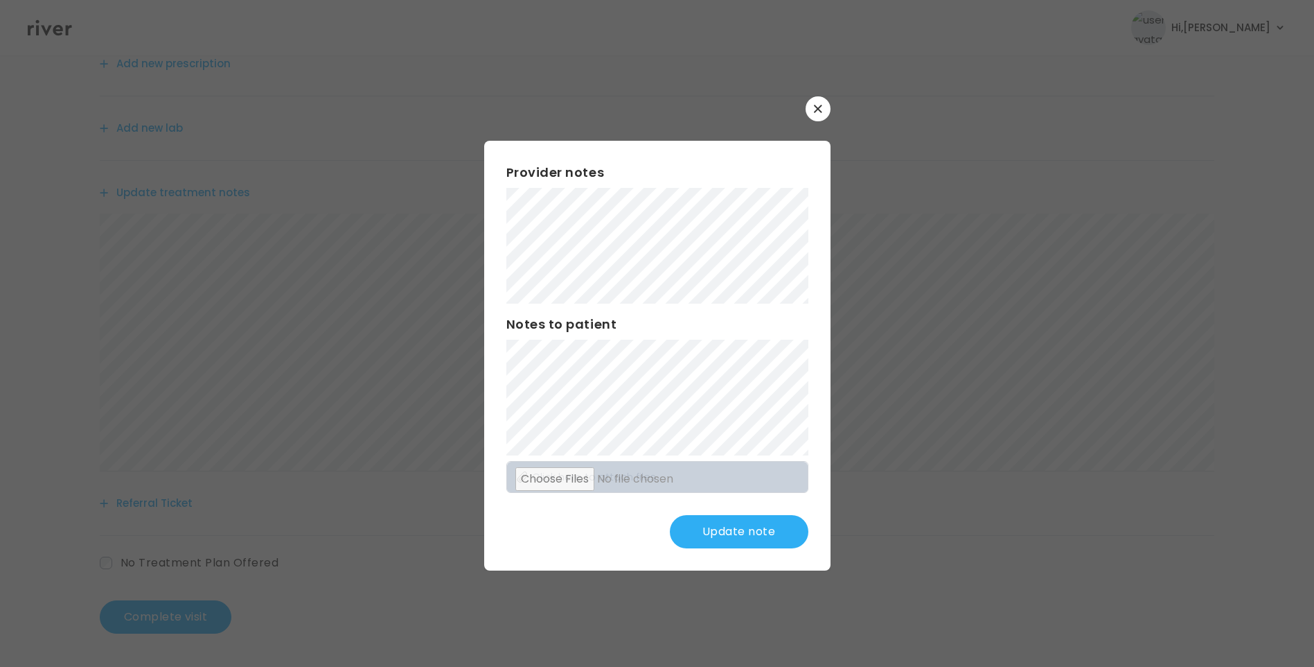
click at [734, 530] on button "Update note" at bounding box center [739, 531] width 139 height 33
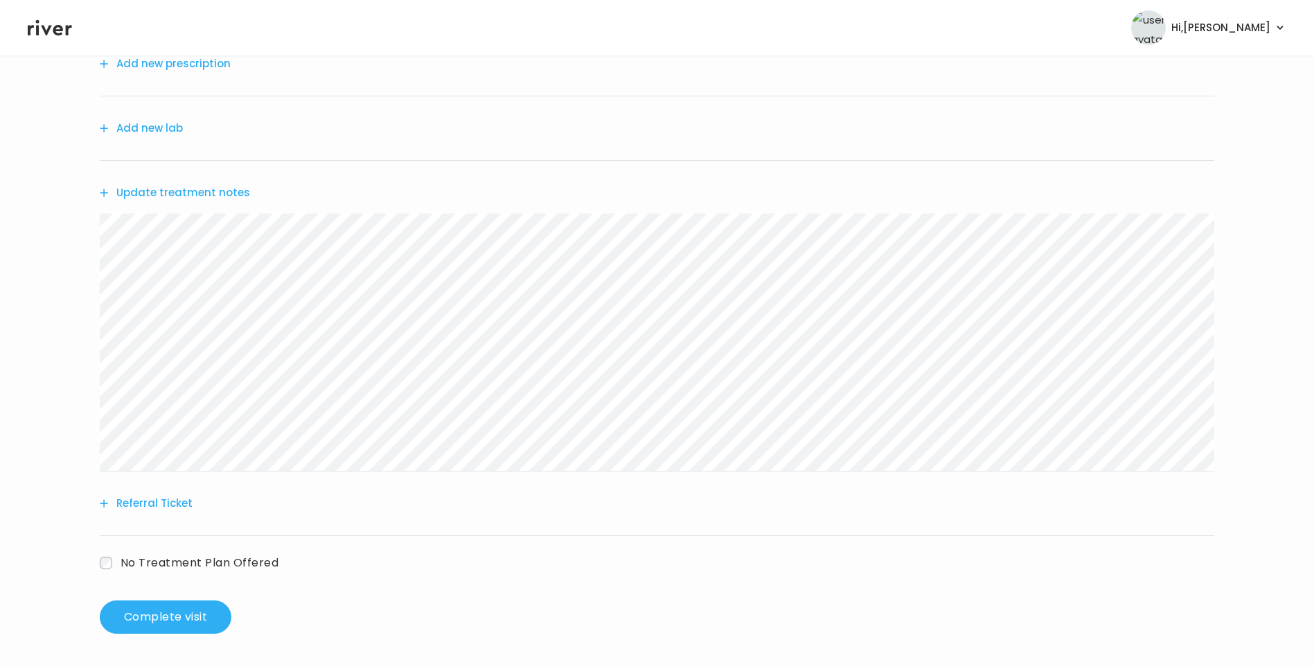
click at [230, 197] on button "Update treatment notes" at bounding box center [175, 192] width 150 height 19
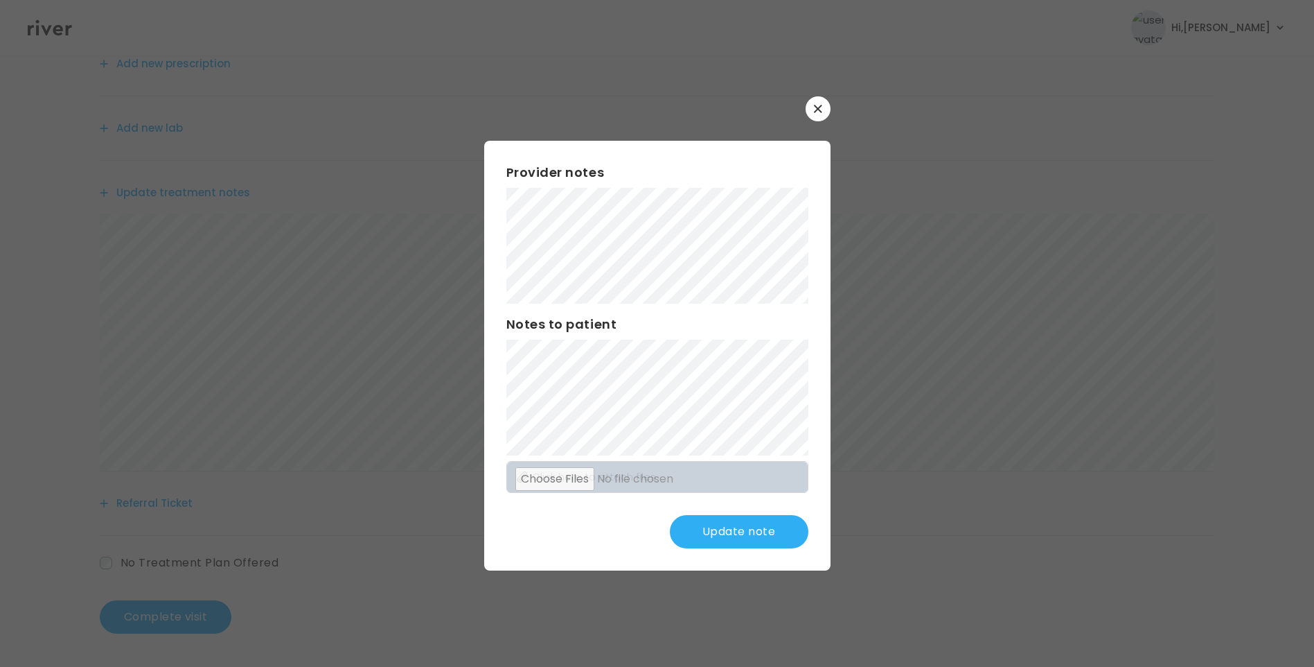
click at [754, 525] on button "Update note" at bounding box center [739, 531] width 139 height 33
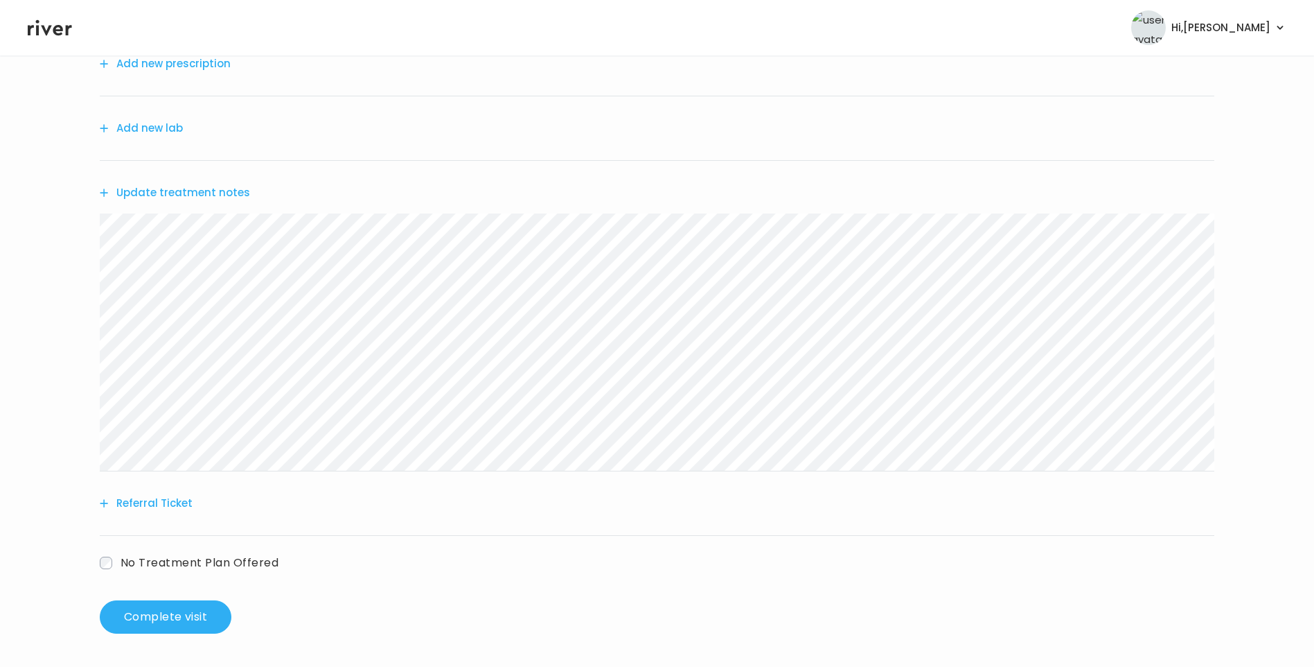
scroll to position [0, 0]
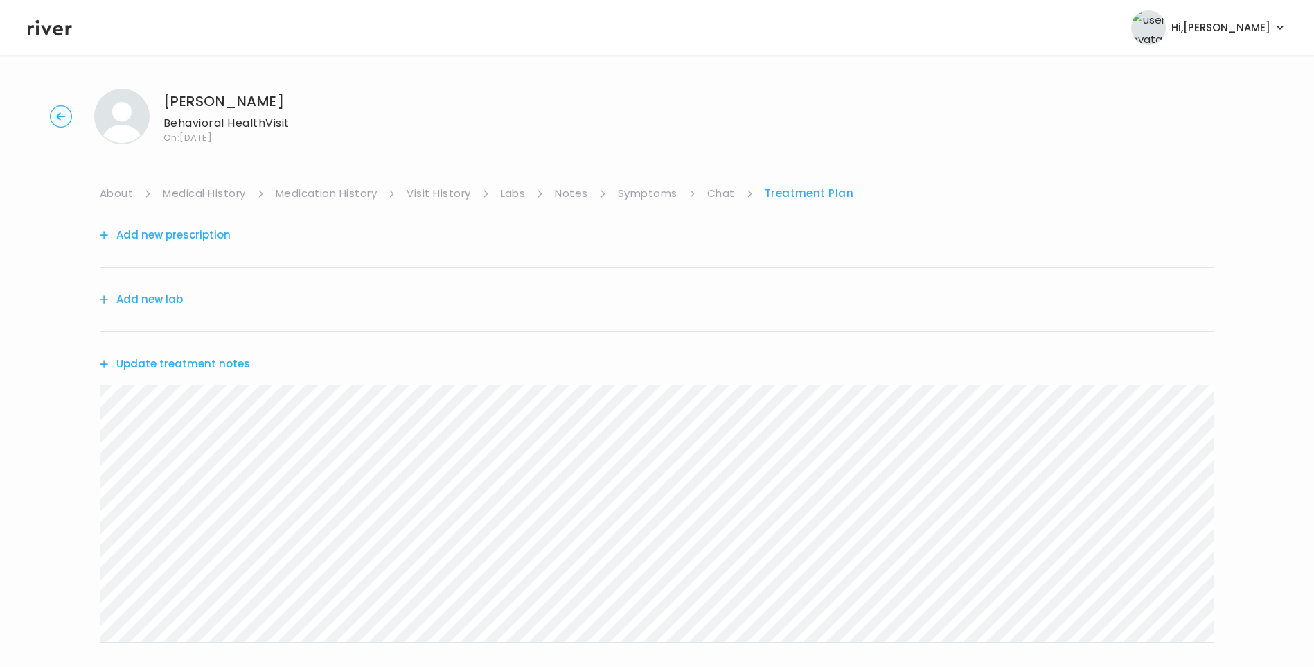
drag, startPoint x: 721, startPoint y: 195, endPoint x: 728, endPoint y: 197, distance: 7.2
click at [723, 195] on link "Chat" at bounding box center [721, 193] width 28 height 19
click at [815, 188] on link "Treatment Plan" at bounding box center [809, 193] width 86 height 19
click at [116, 189] on link "About" at bounding box center [116, 193] width 33 height 19
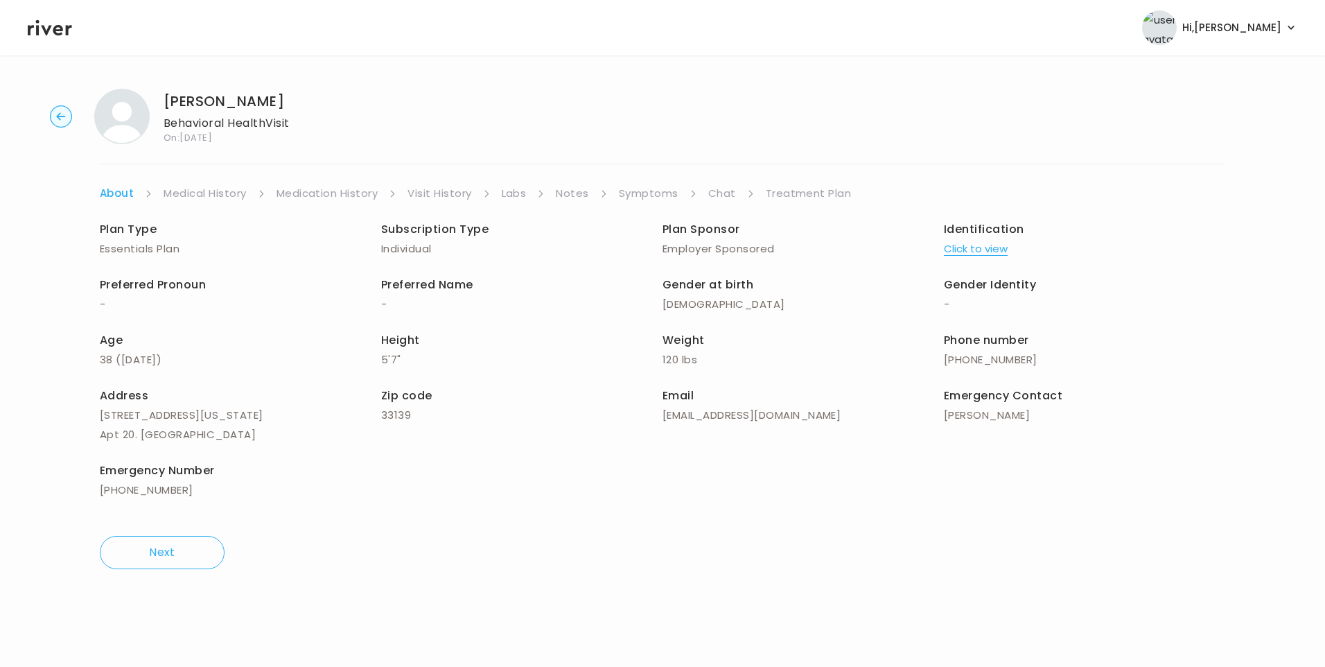
click at [786, 187] on link "Treatment Plan" at bounding box center [809, 193] width 86 height 19
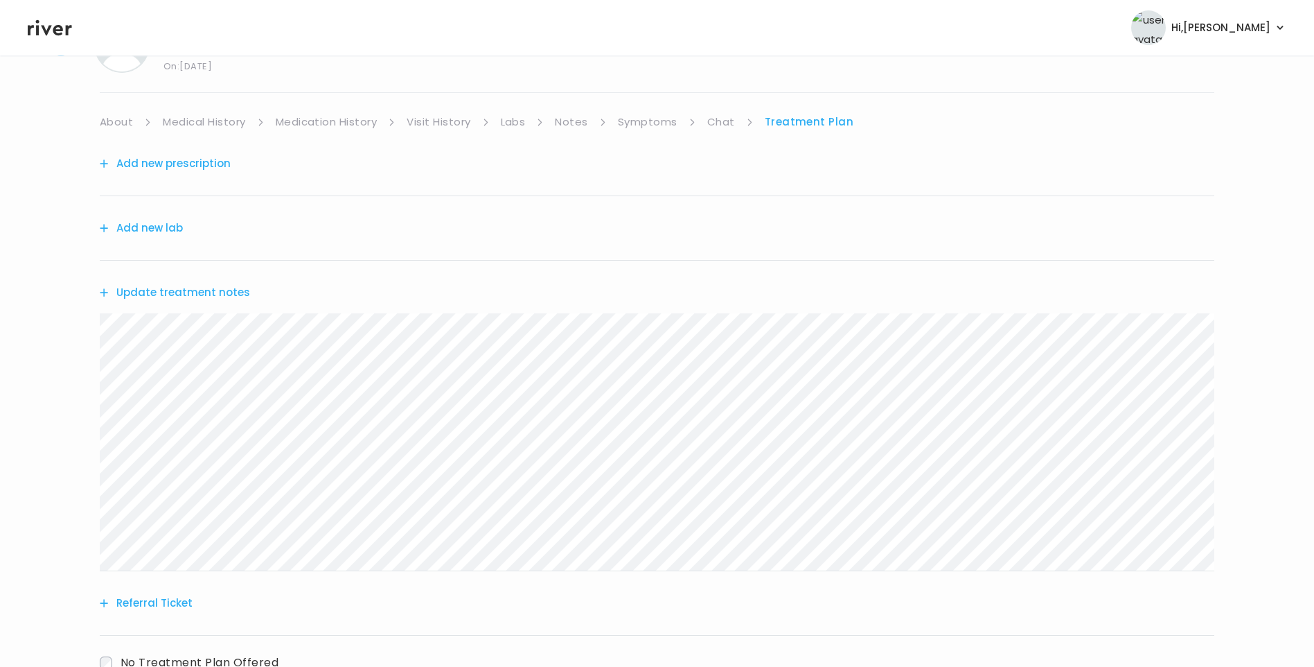
scroll to position [171, 0]
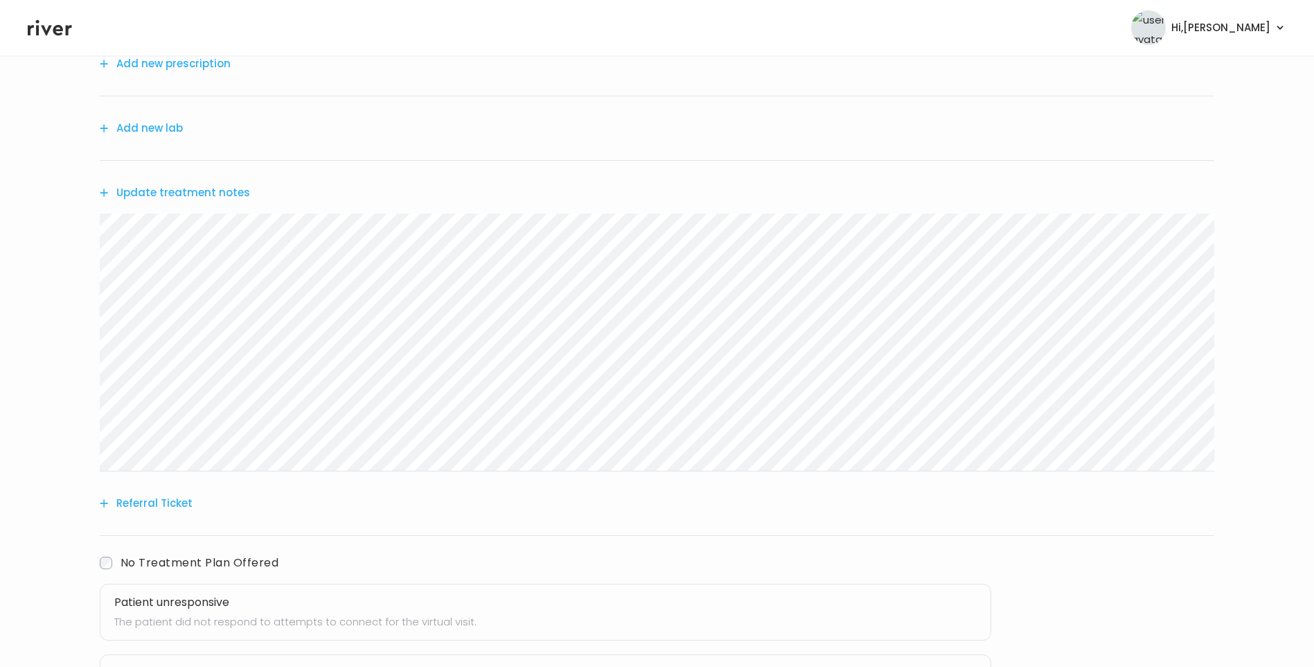
click at [161, 599] on h3 "Patient unresponsive" at bounding box center [545, 601] width 863 height 19
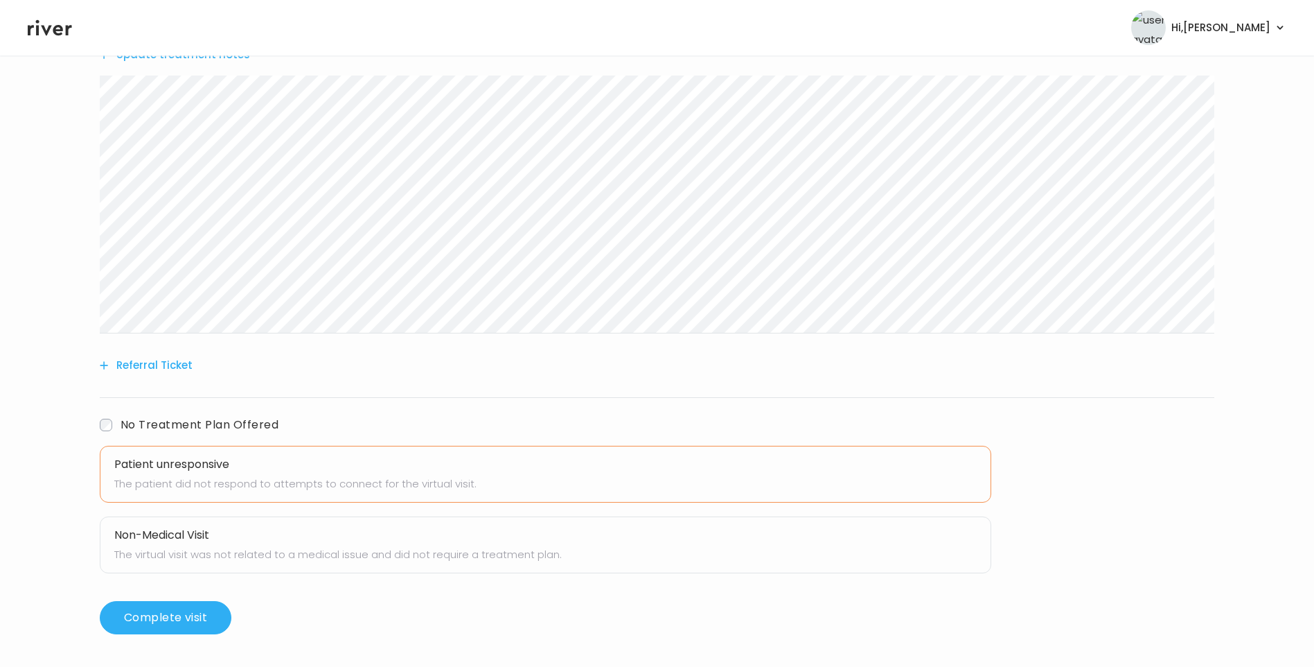
scroll to position [310, 0]
click at [165, 613] on button "Complete visit" at bounding box center [166, 616] width 132 height 33
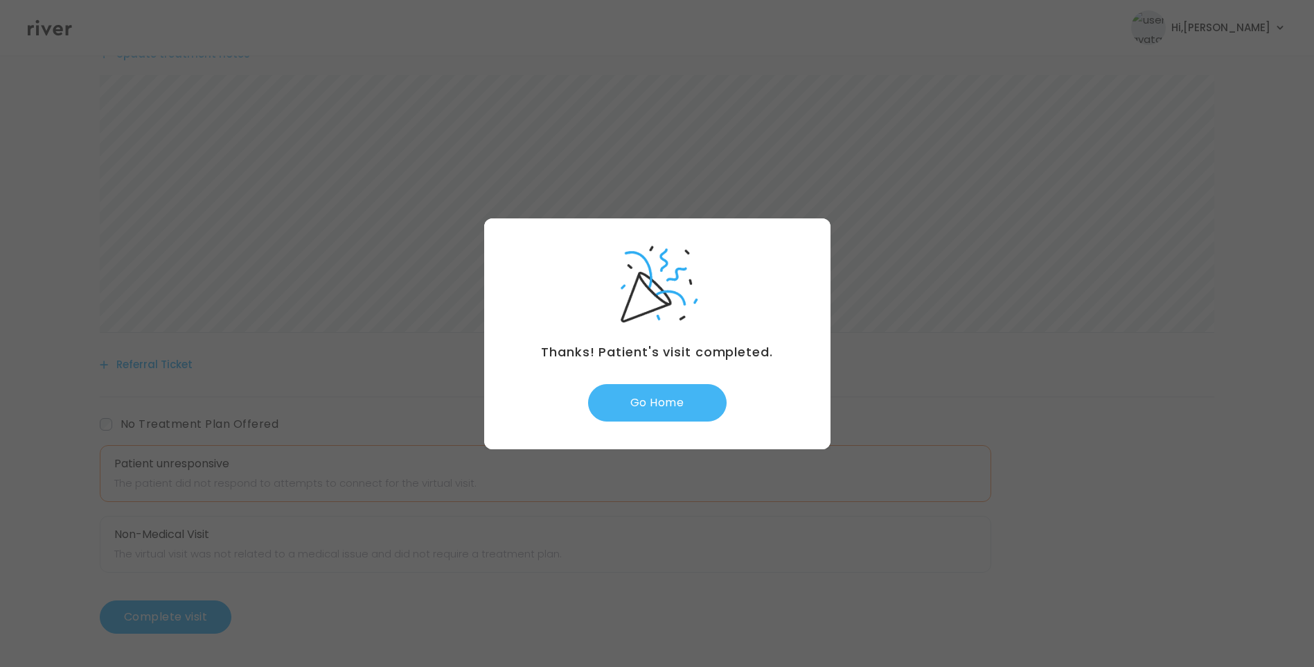
click at [657, 398] on button "Go Home" at bounding box center [657, 402] width 139 height 37
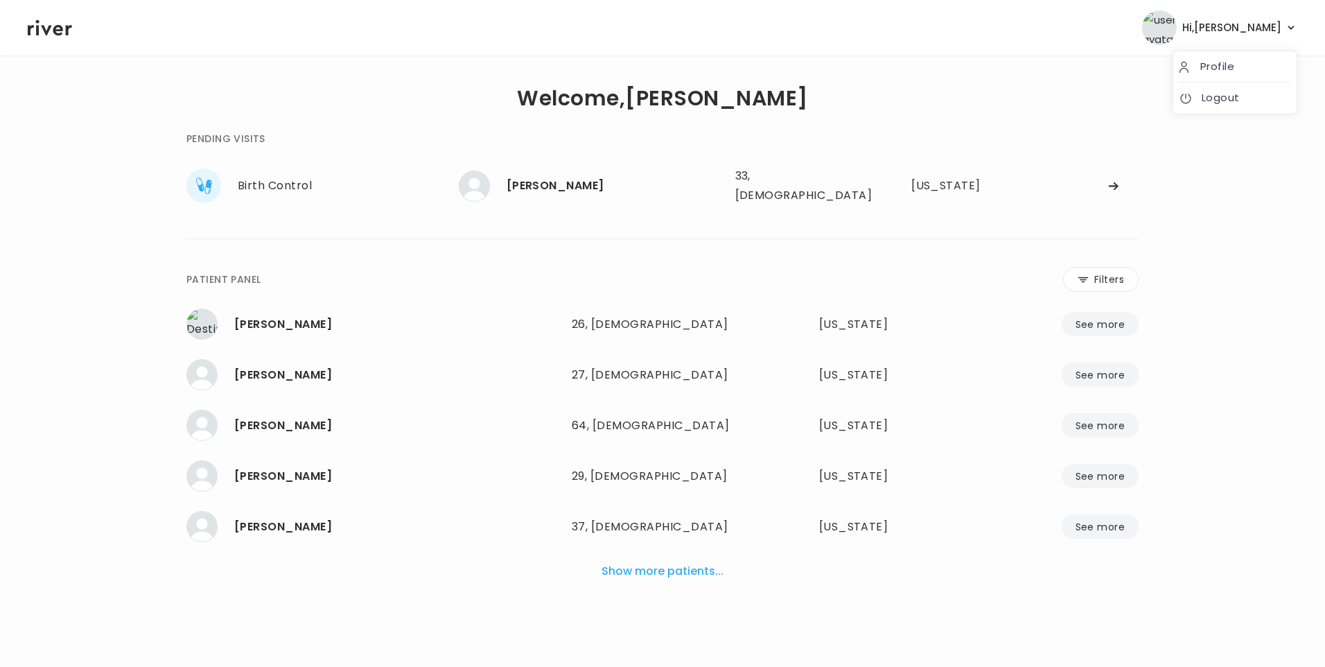
click at [1265, 31] on span "Hi, Lisa" at bounding box center [1231, 27] width 99 height 19
click at [1237, 90] on link "Logout" at bounding box center [1235, 97] width 112 height 19
